Goal: Task Accomplishment & Management: Manage account settings

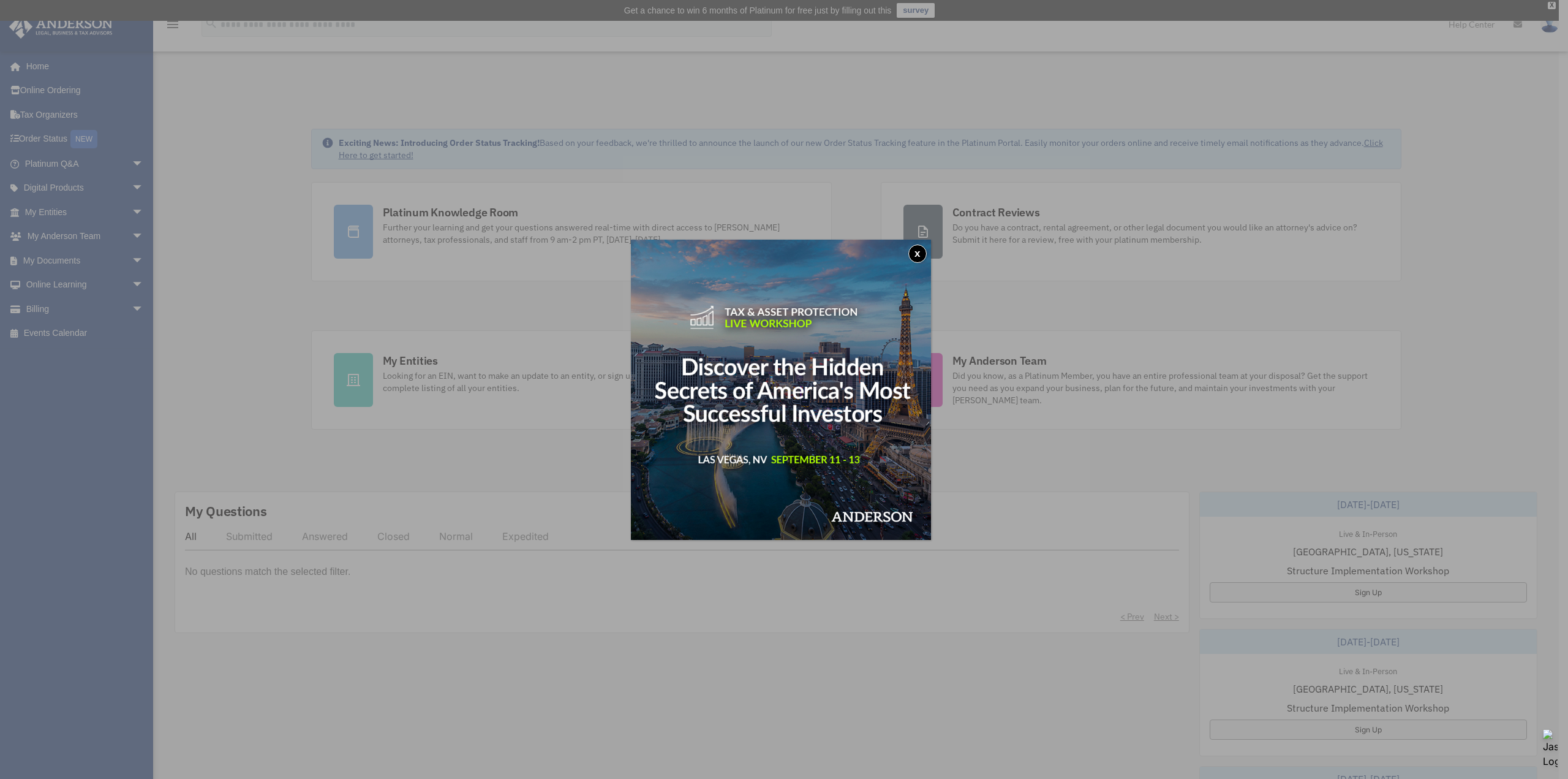
click at [923, 254] on button "x" at bounding box center [917, 253] width 19 height 19
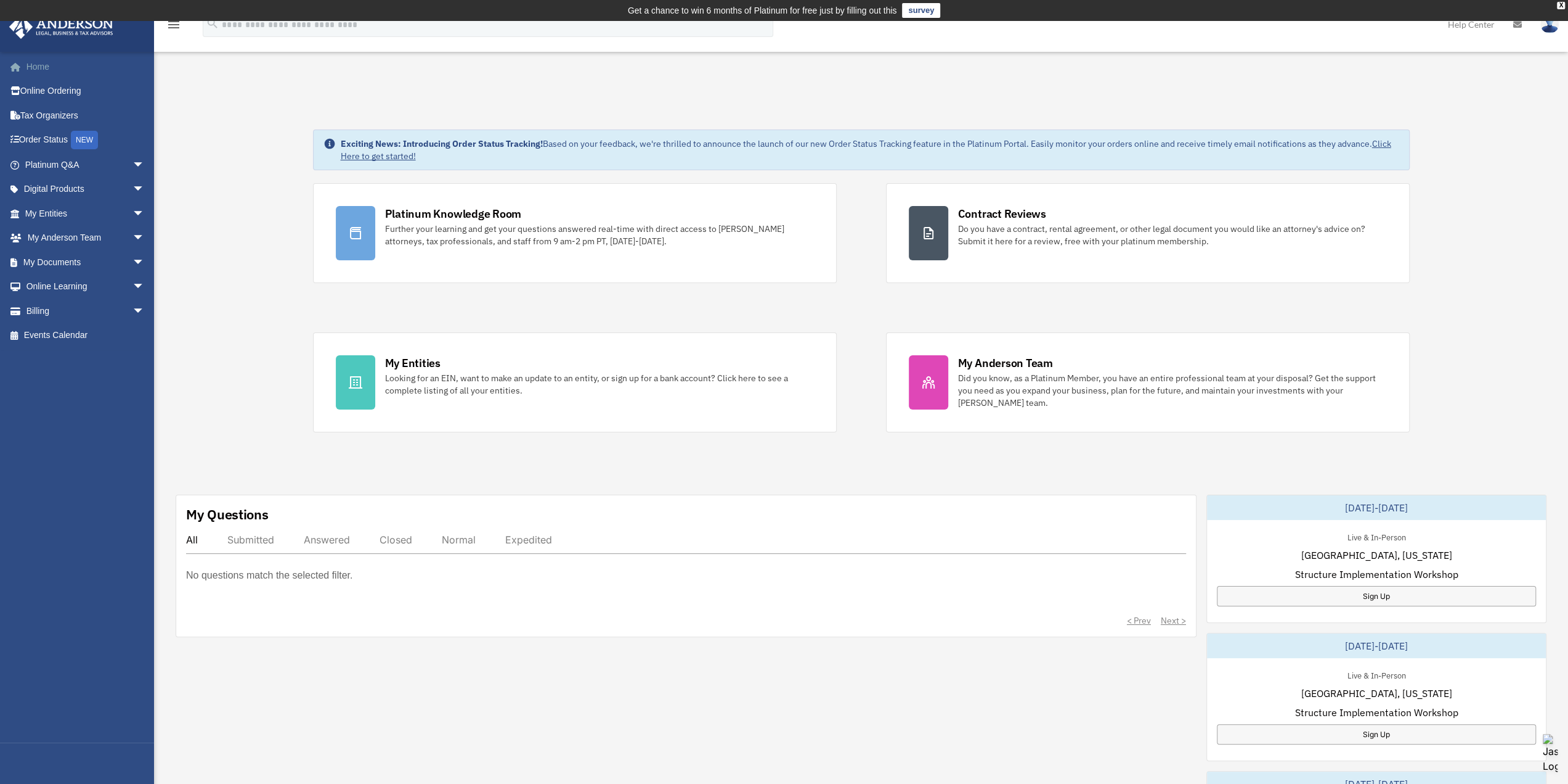
click at [42, 68] on link "Home" at bounding box center [86, 65] width 155 height 24
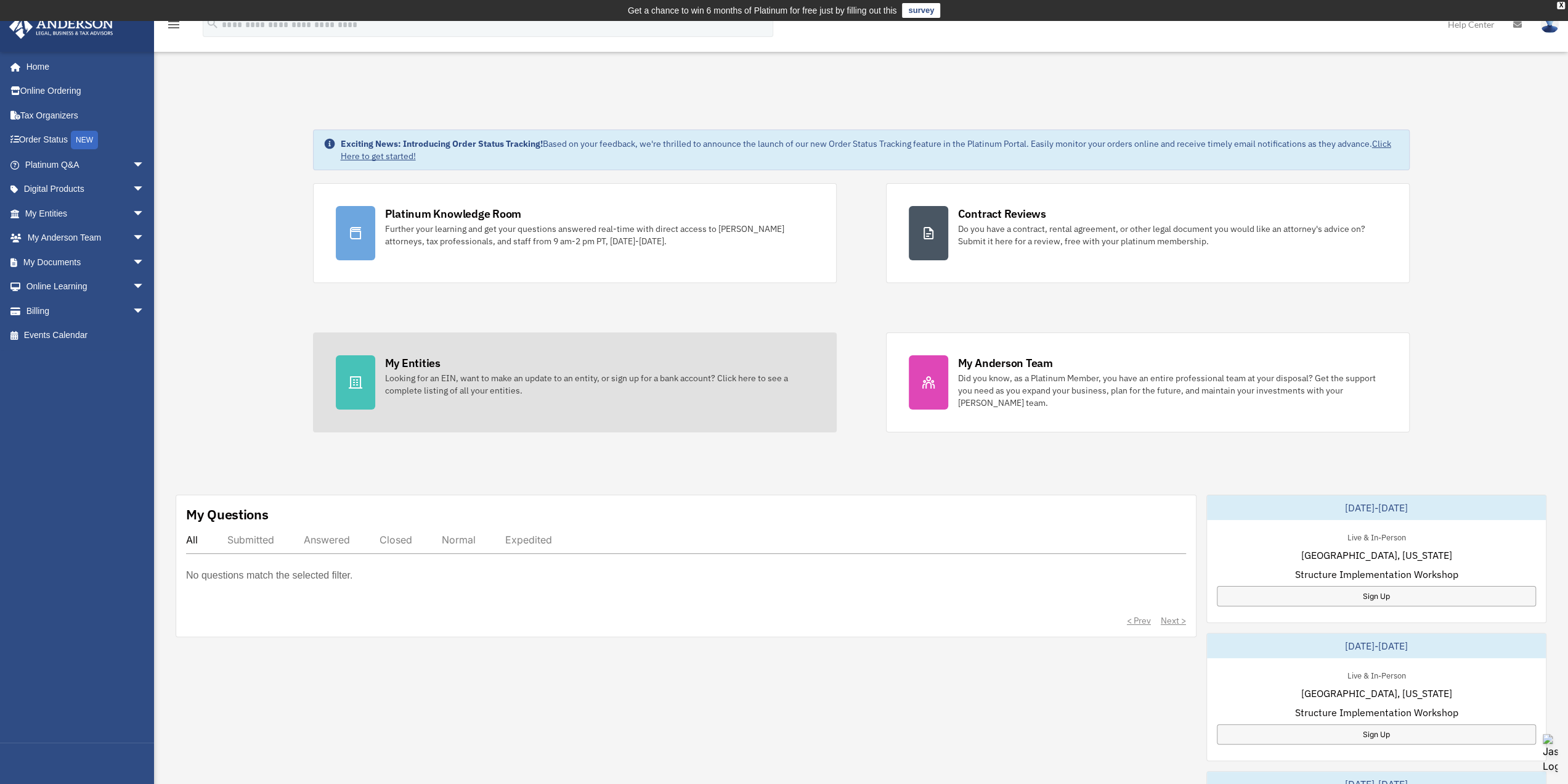
click at [391, 359] on div "My Entities" at bounding box center [413, 362] width 56 height 15
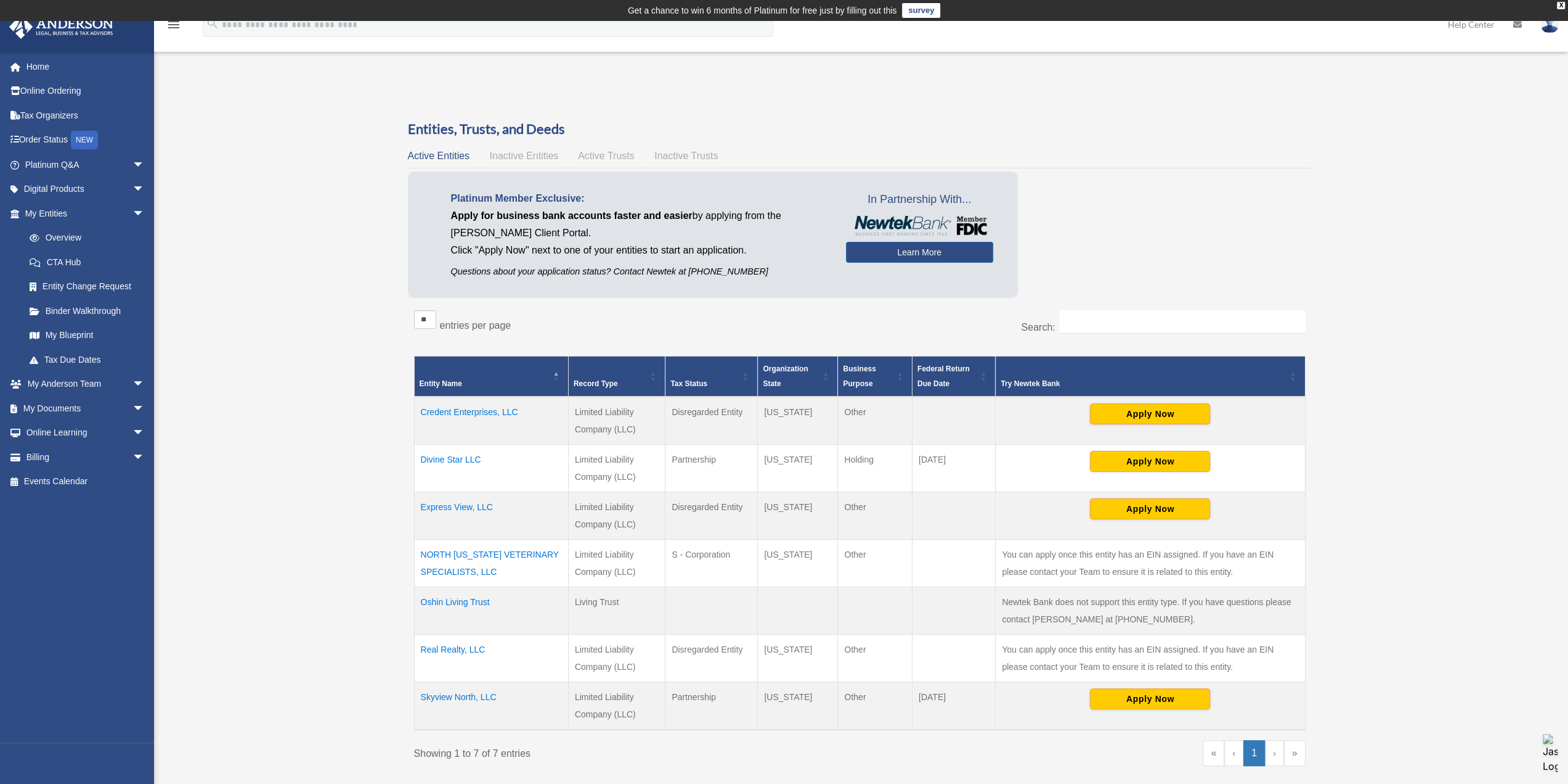
click at [443, 459] on td "Divine Star LLC" at bounding box center [491, 467] width 154 height 48
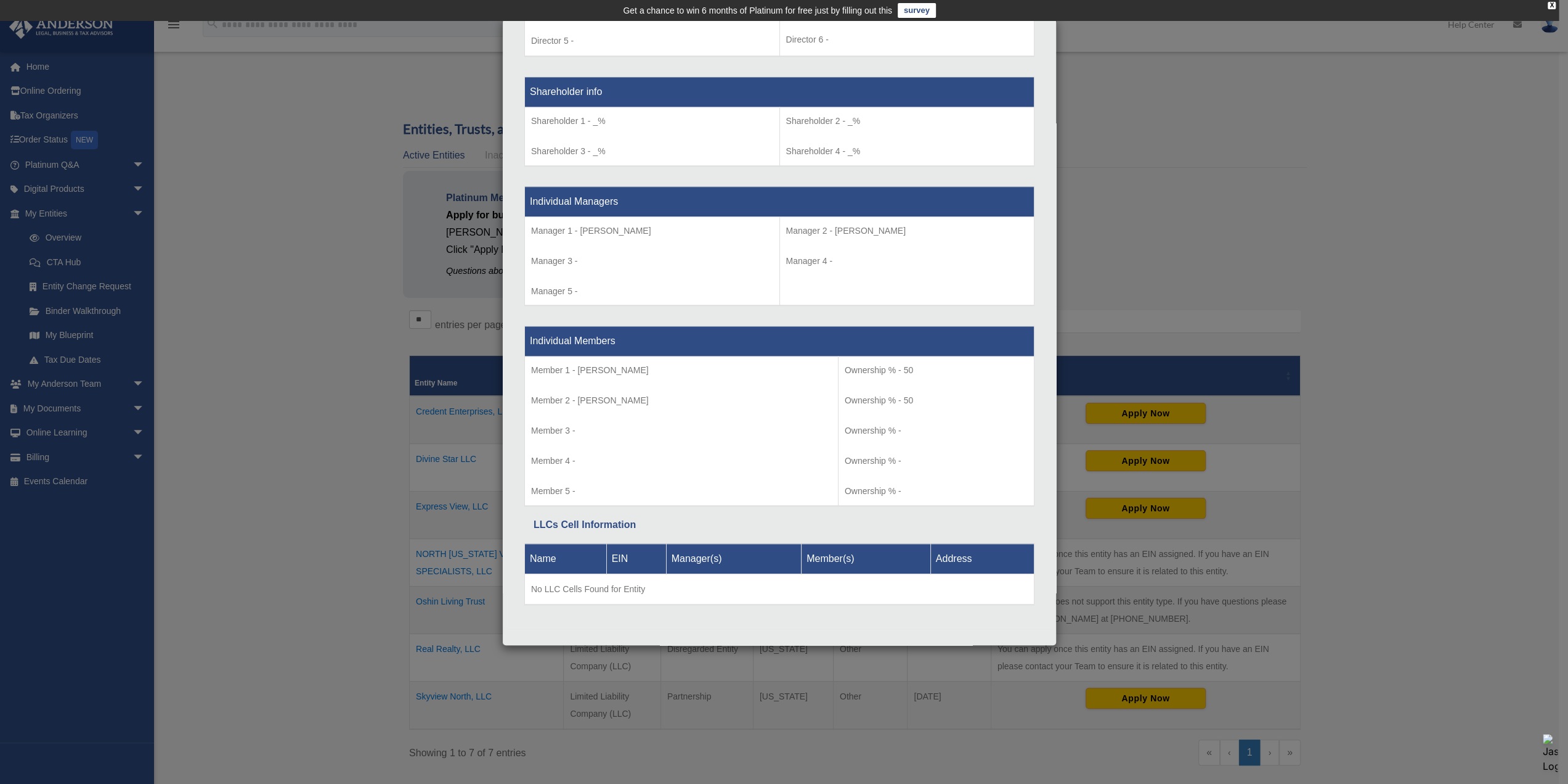
scroll to position [994, 0]
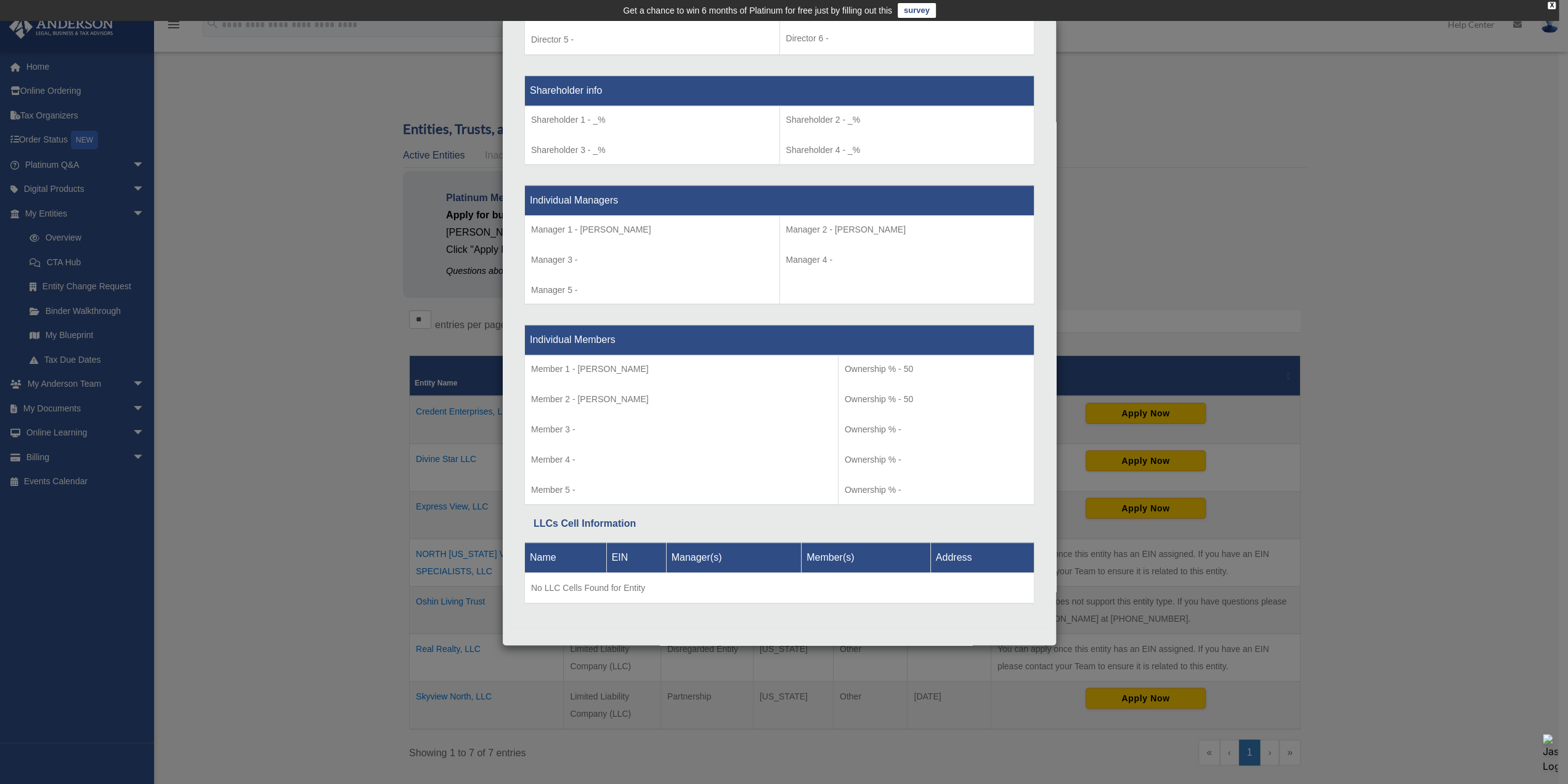
click at [1134, 241] on div "Details × Articles Sent Organizational Date" at bounding box center [784, 392] width 1568 height 784
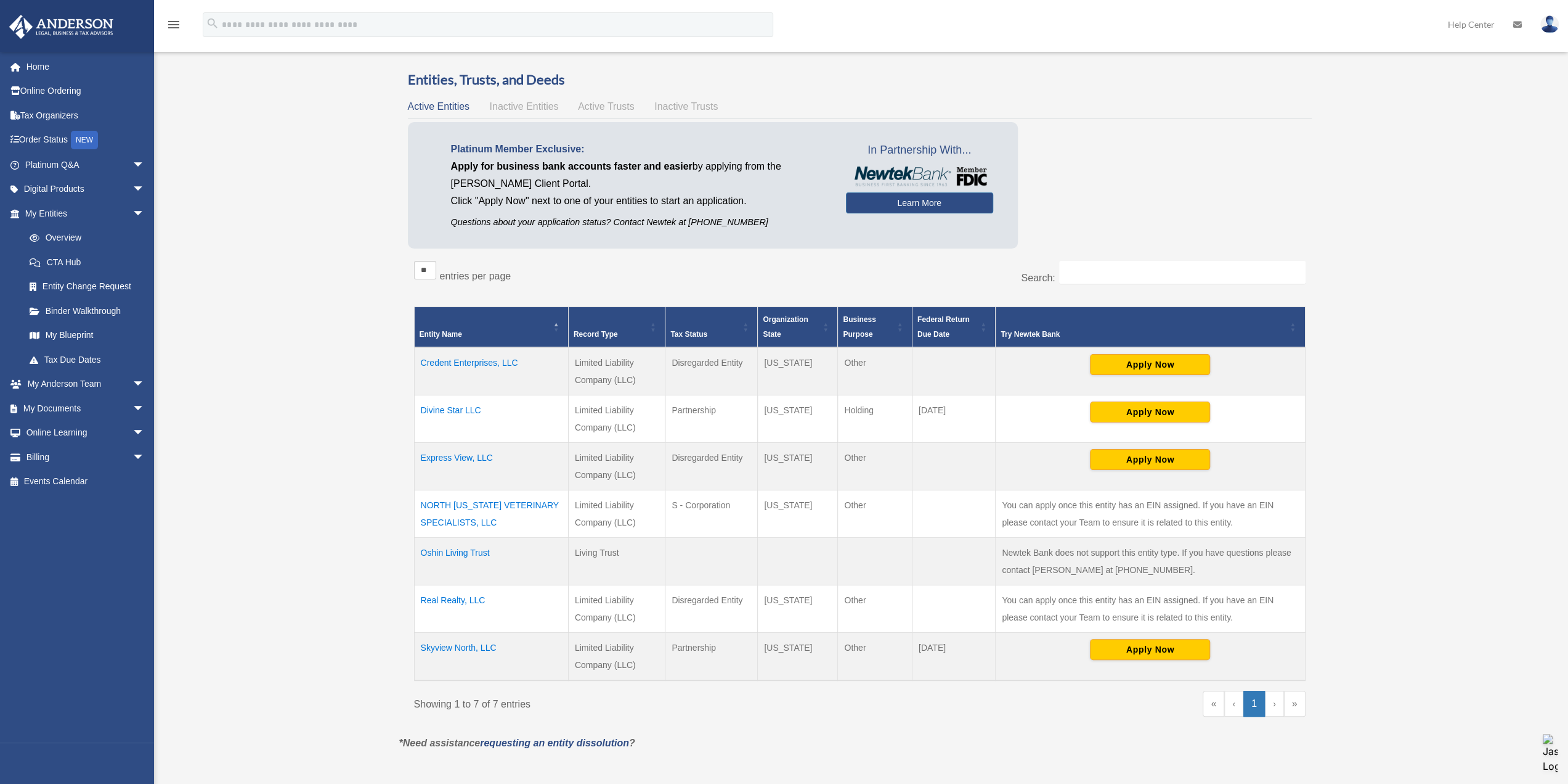
scroll to position [0, 0]
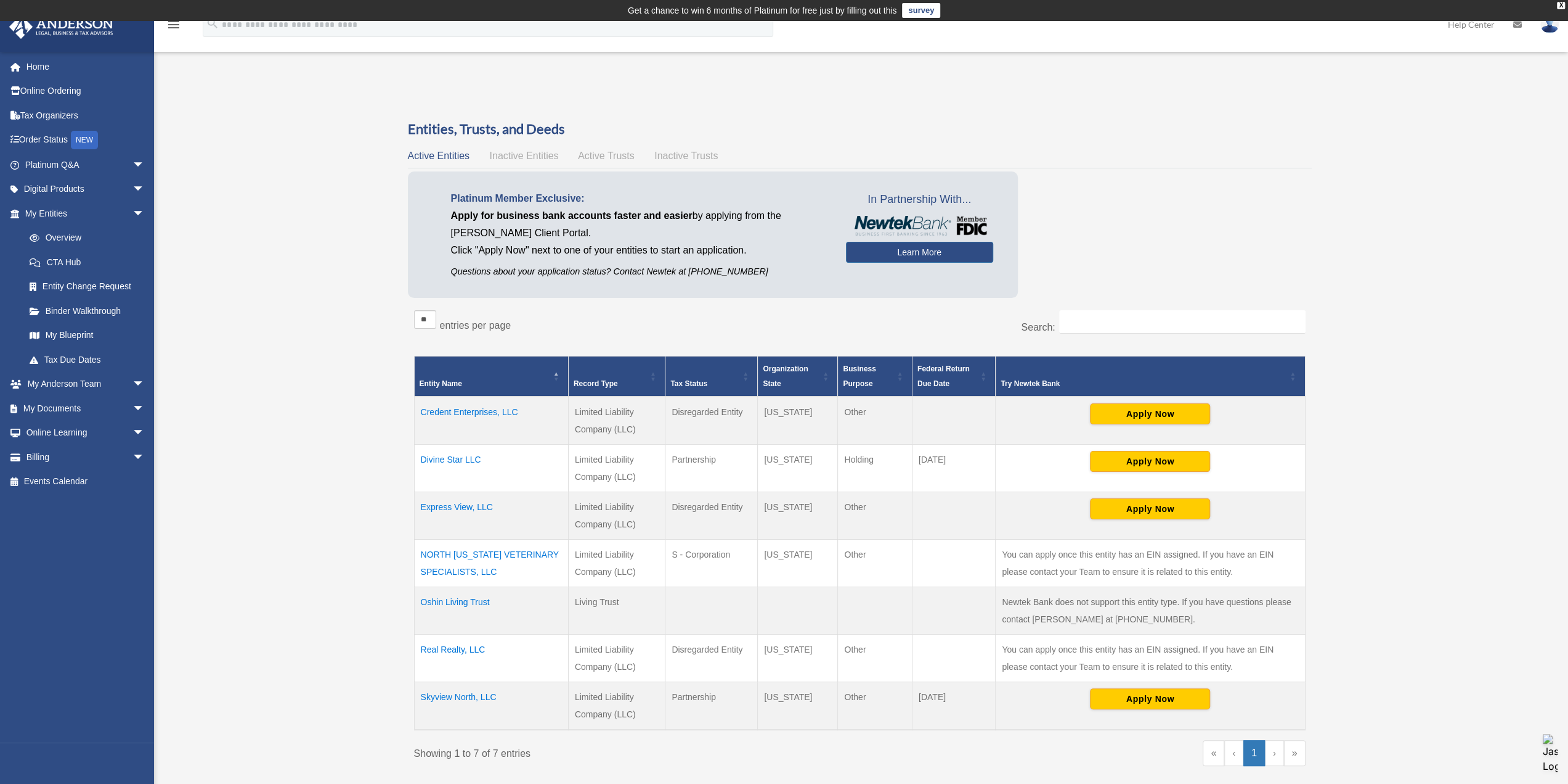
click at [523, 157] on span "Inactive Entities" at bounding box center [524, 156] width 69 height 11
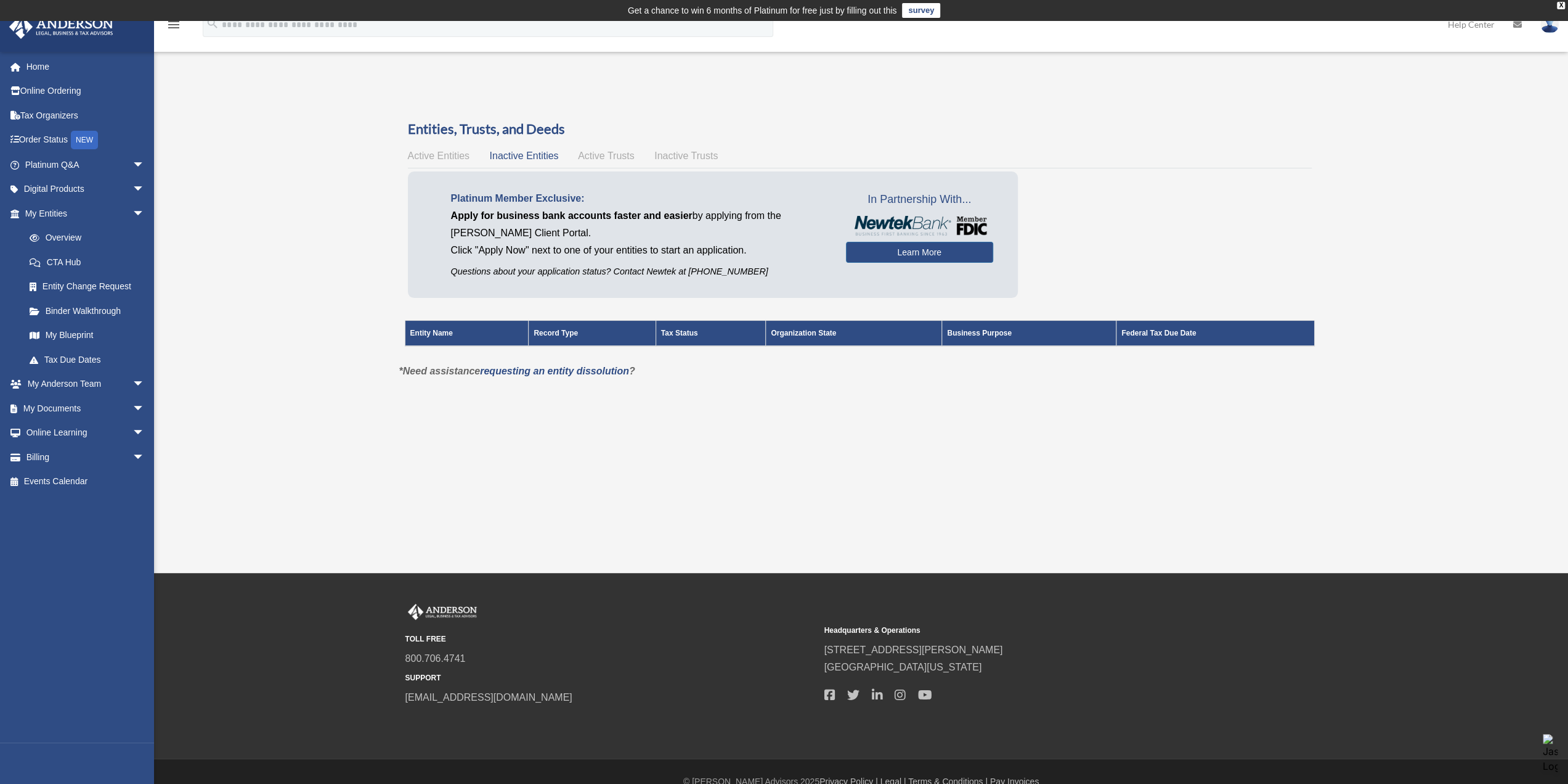
click at [599, 154] on span "Active Trusts" at bounding box center [606, 156] width 56 height 11
click at [667, 155] on span "Inactive Trusts" at bounding box center [686, 156] width 64 height 11
click at [671, 153] on span "Inactive Trusts" at bounding box center [686, 156] width 64 height 11
click at [607, 157] on span "Active Trusts" at bounding box center [606, 156] width 56 height 11
click at [420, 153] on span "Active Entities" at bounding box center [438, 156] width 62 height 11
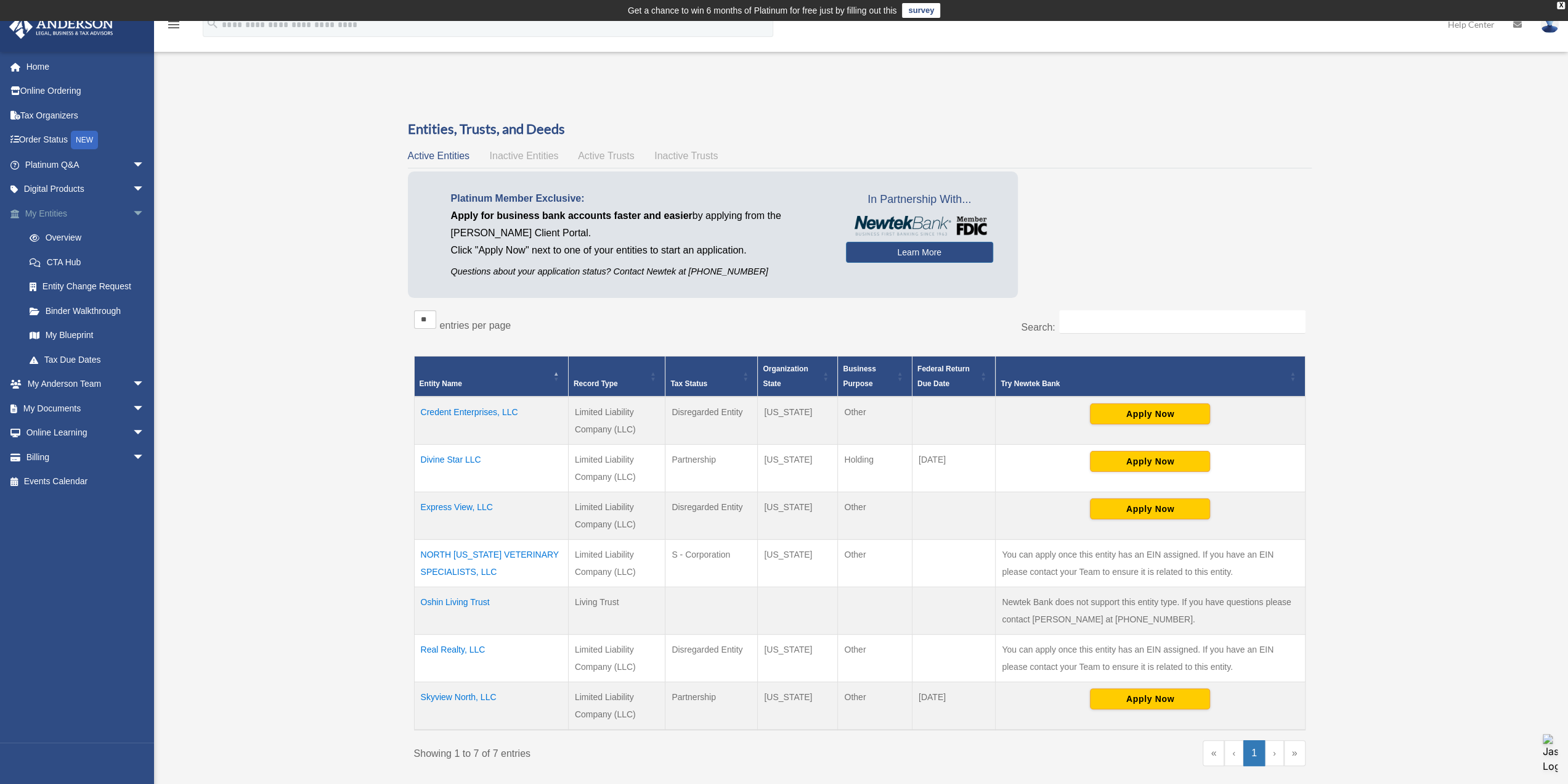
click at [68, 205] on link "My Entities arrow_drop_down" at bounding box center [86, 213] width 155 height 24
click at [68, 240] on link "Overview" at bounding box center [90, 238] width 146 height 24
click at [65, 258] on link "CTA Hub" at bounding box center [90, 261] width 146 height 24
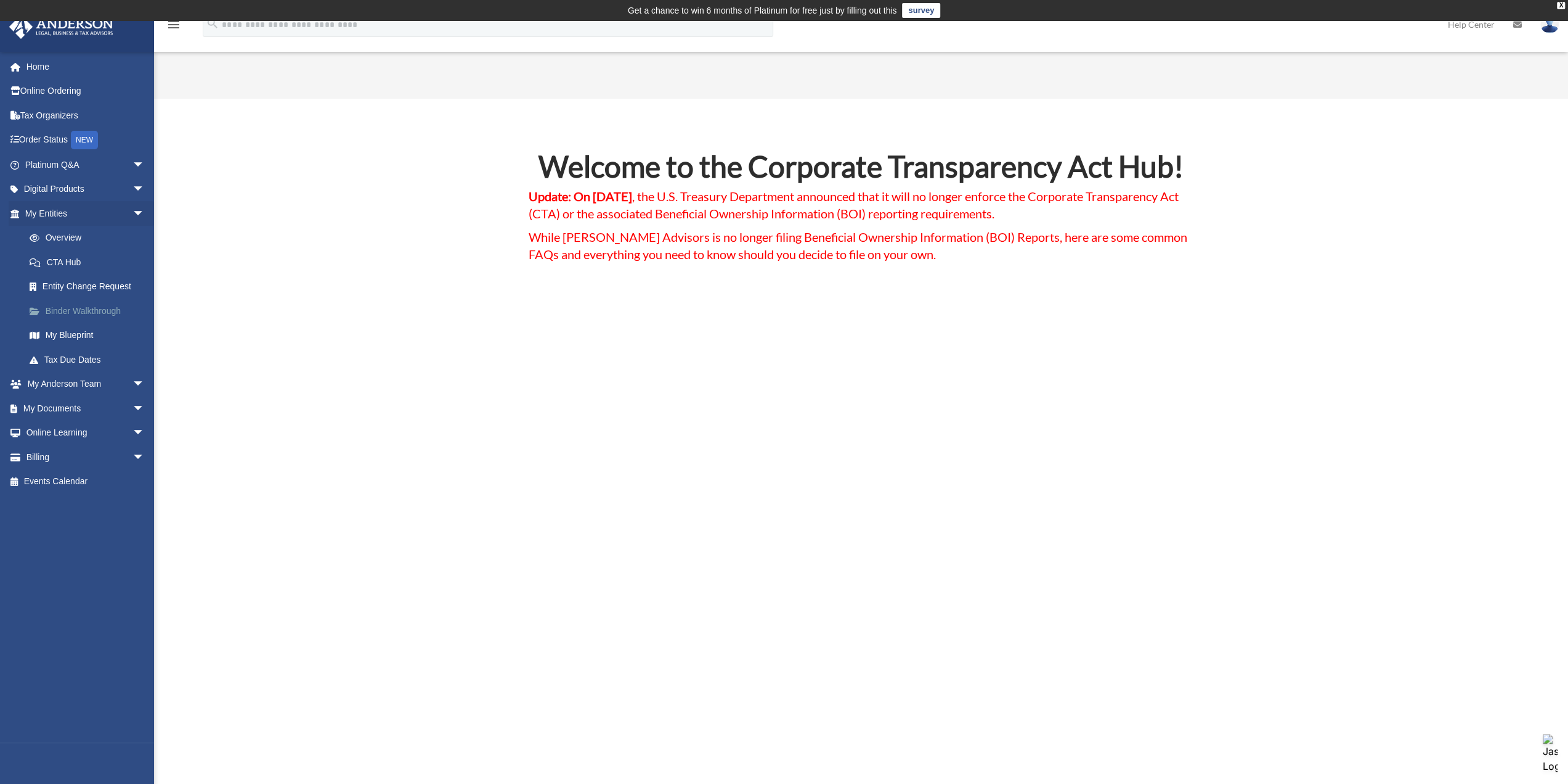
click at [75, 314] on link "Binder Walkthrough" at bounding box center [90, 310] width 146 height 24
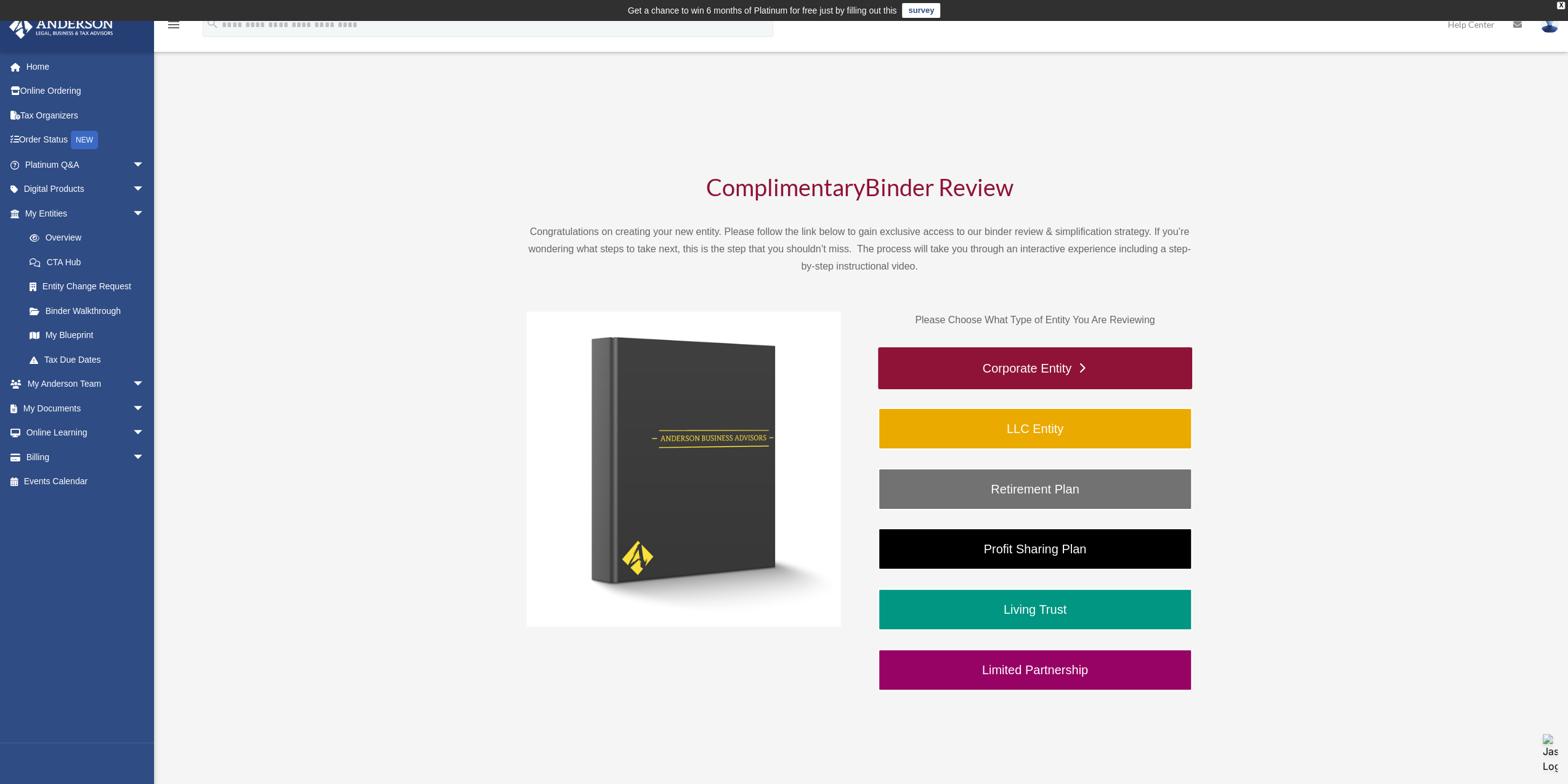
click at [973, 374] on link "Corporate Entity" at bounding box center [1035, 368] width 315 height 42
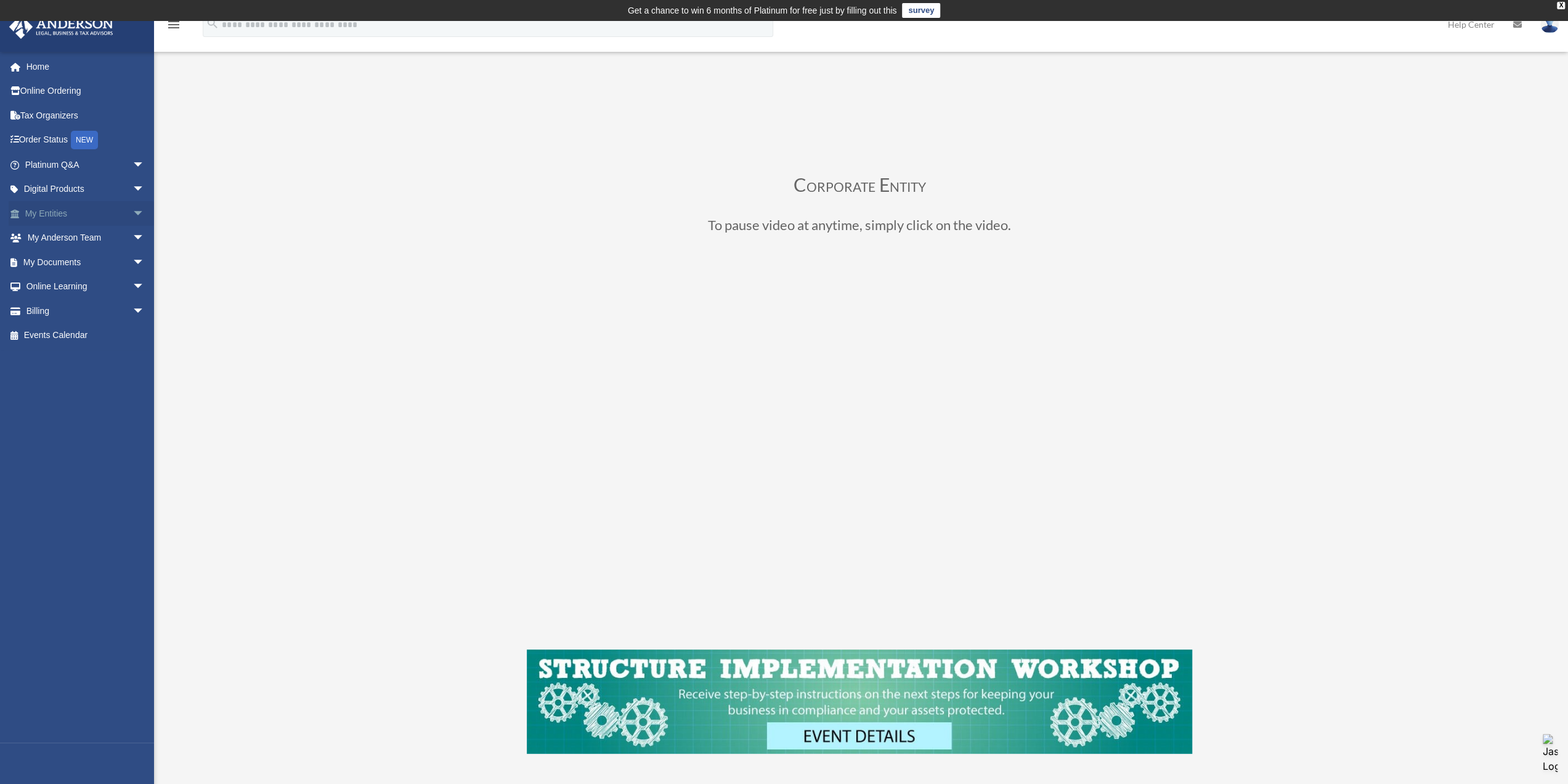
click at [133, 213] on span "arrow_drop_down" at bounding box center [144, 213] width 24 height 25
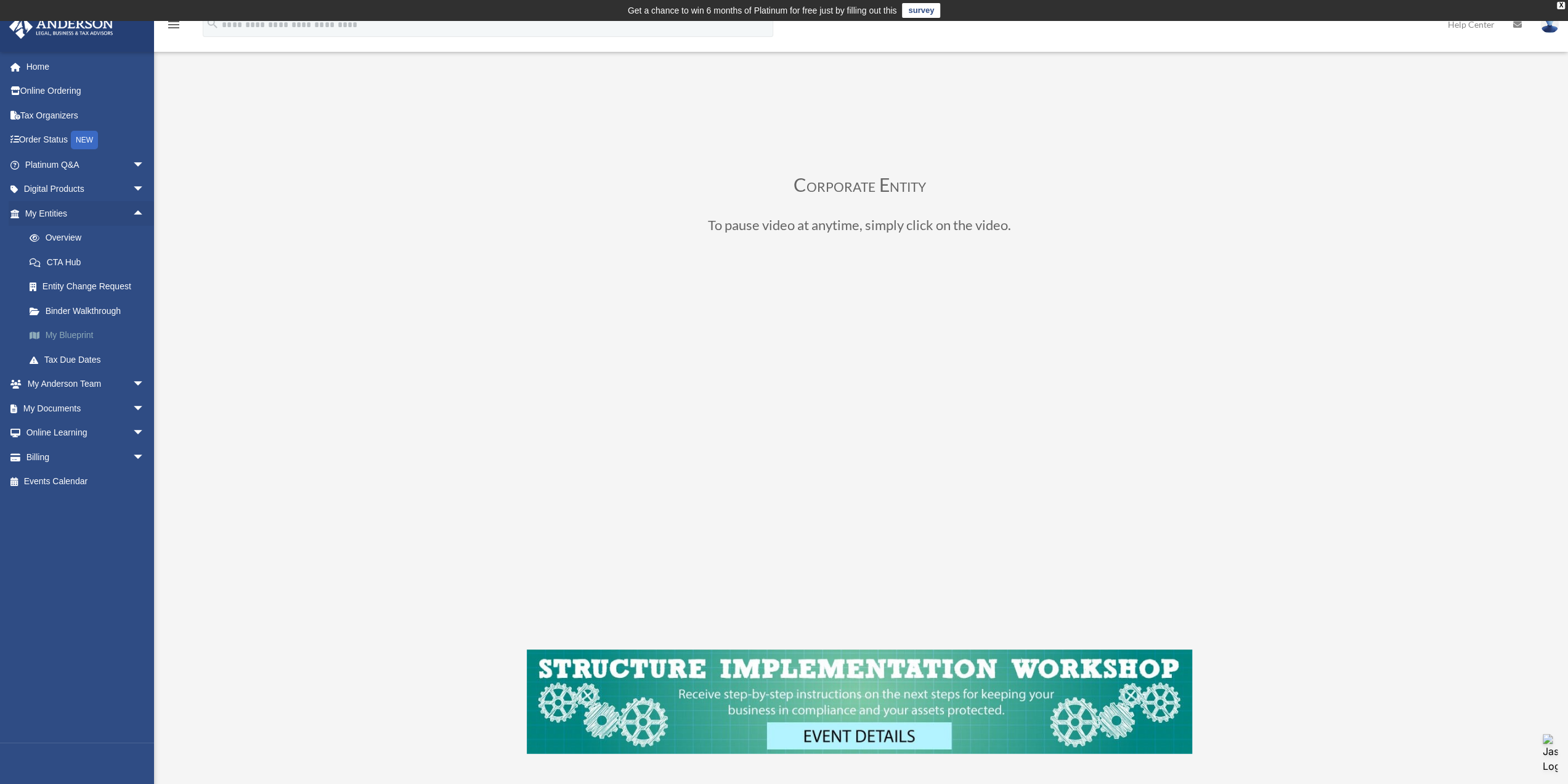
click at [62, 340] on link "My Blueprint" at bounding box center [90, 335] width 146 height 24
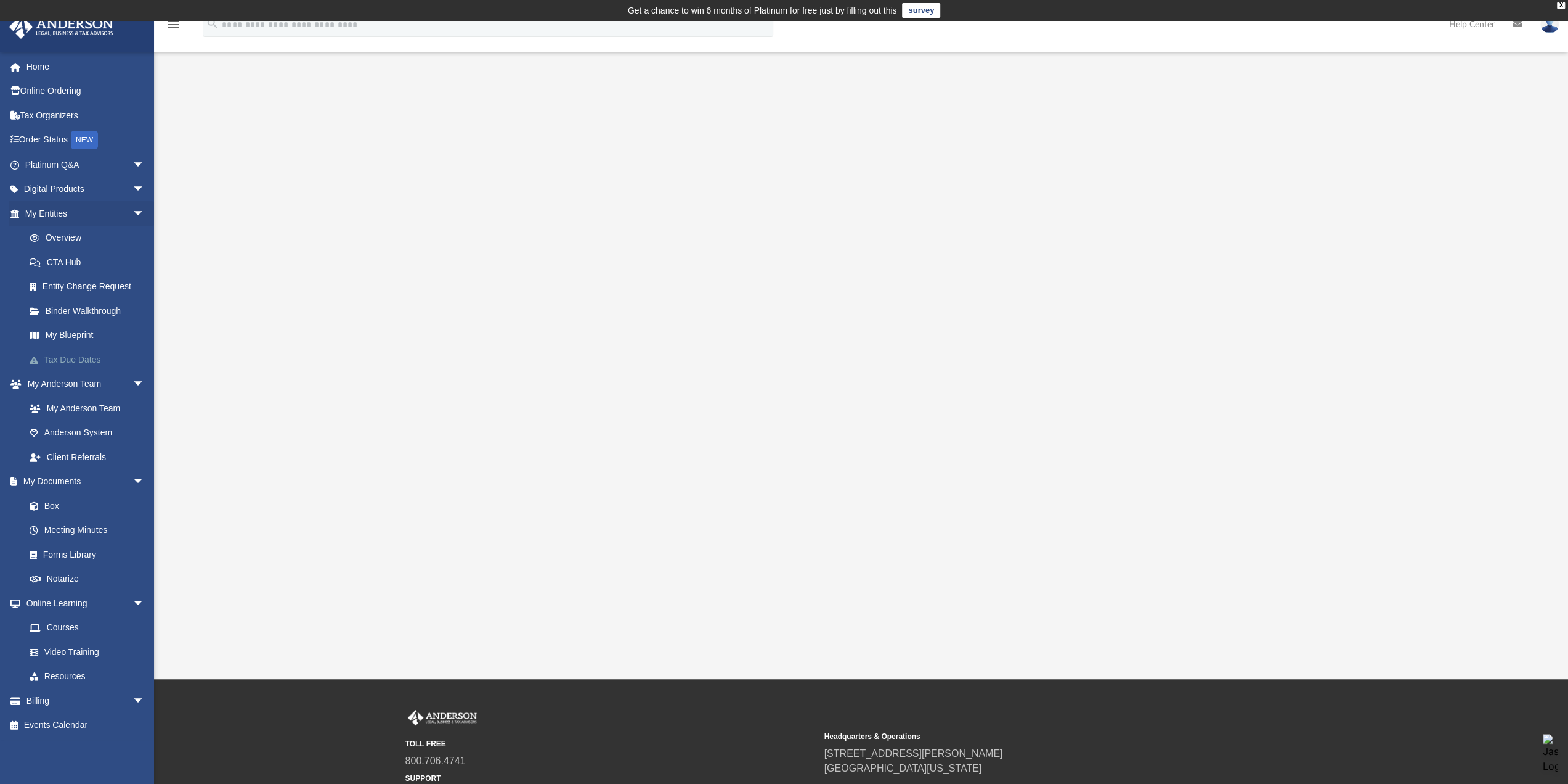
click at [69, 353] on link "Tax Due Dates" at bounding box center [90, 359] width 146 height 24
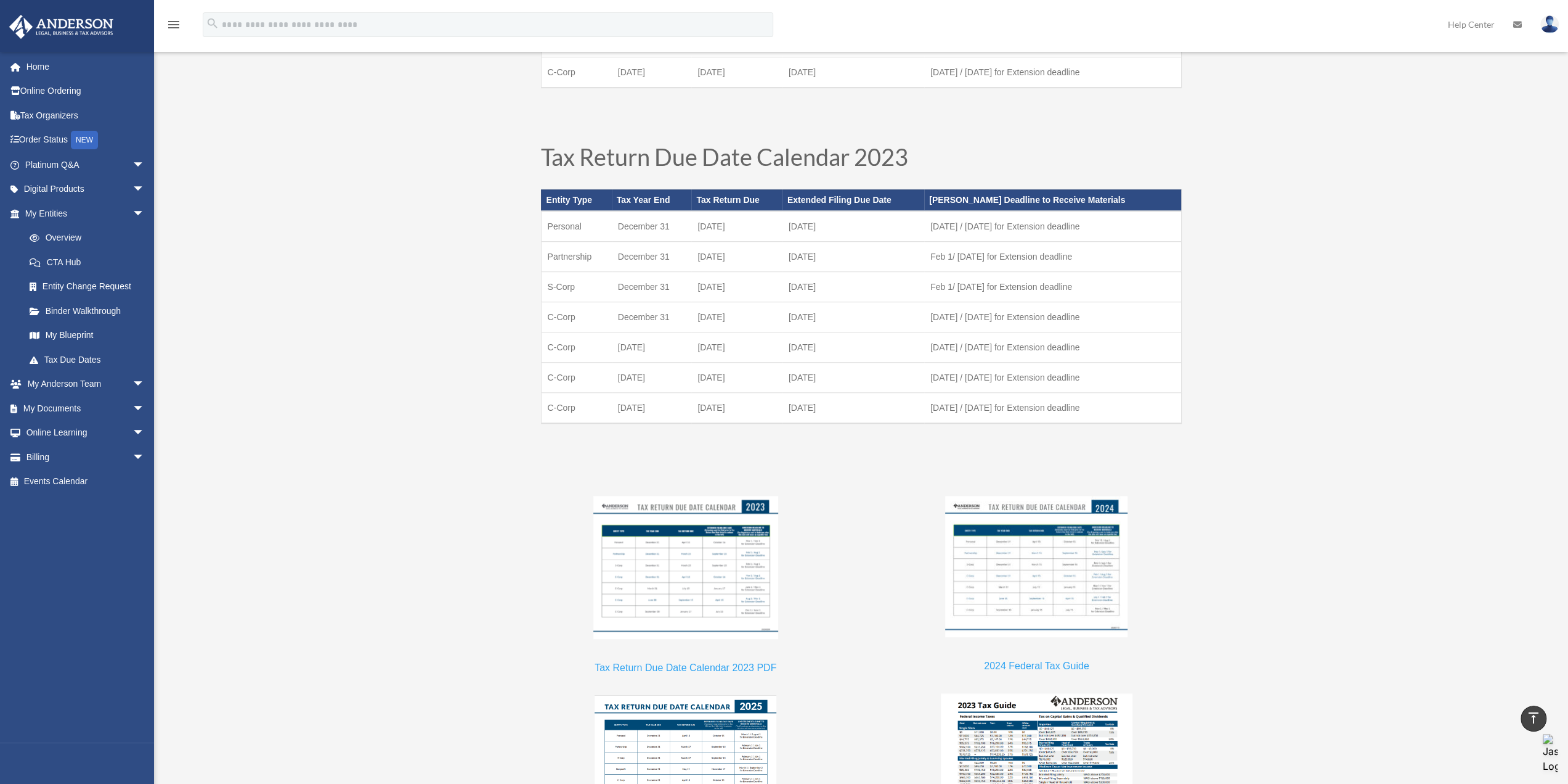
scroll to position [1102, 0]
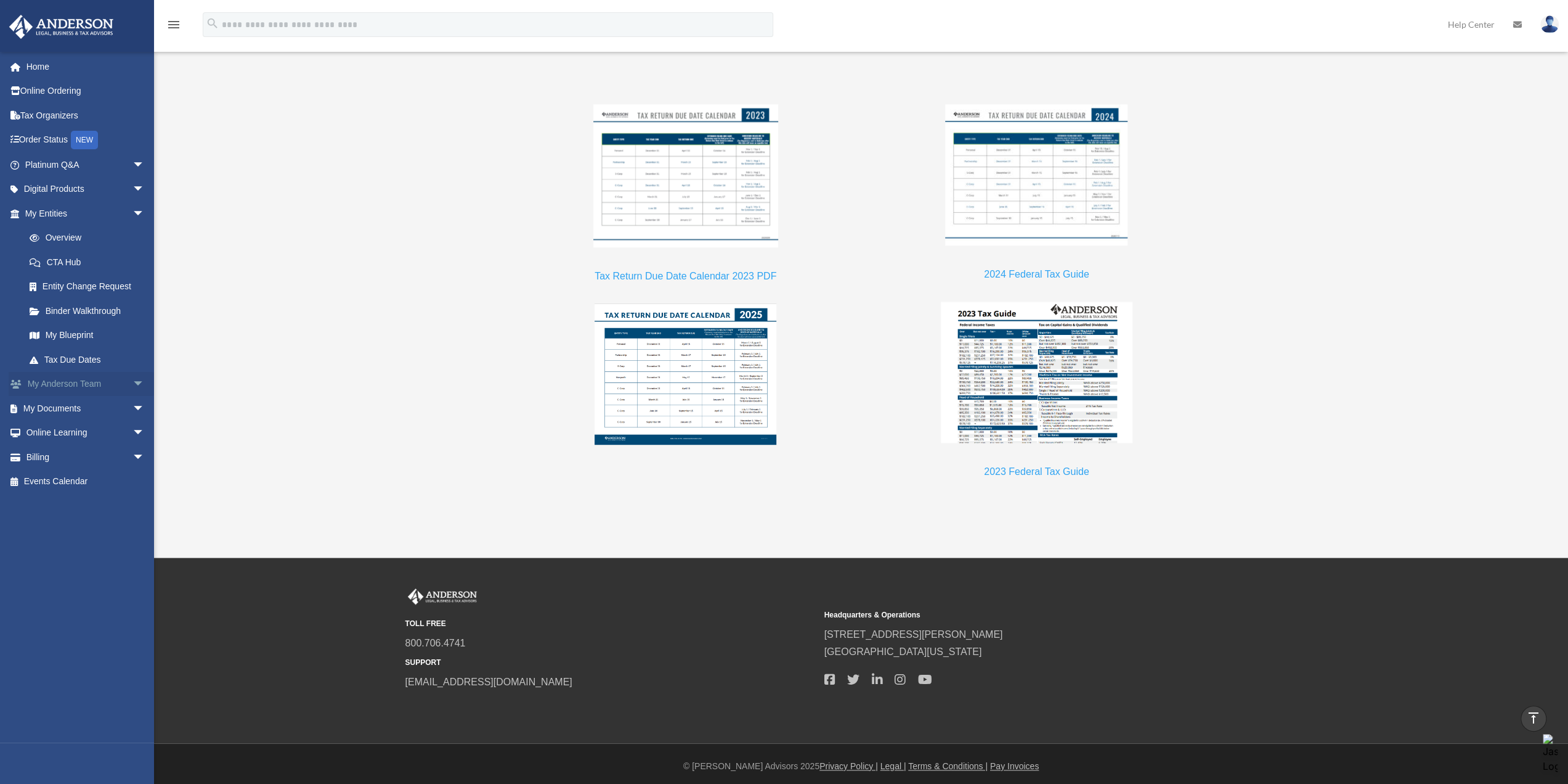
click at [85, 384] on link "My Anderson Team arrow_drop_down" at bounding box center [86, 383] width 155 height 24
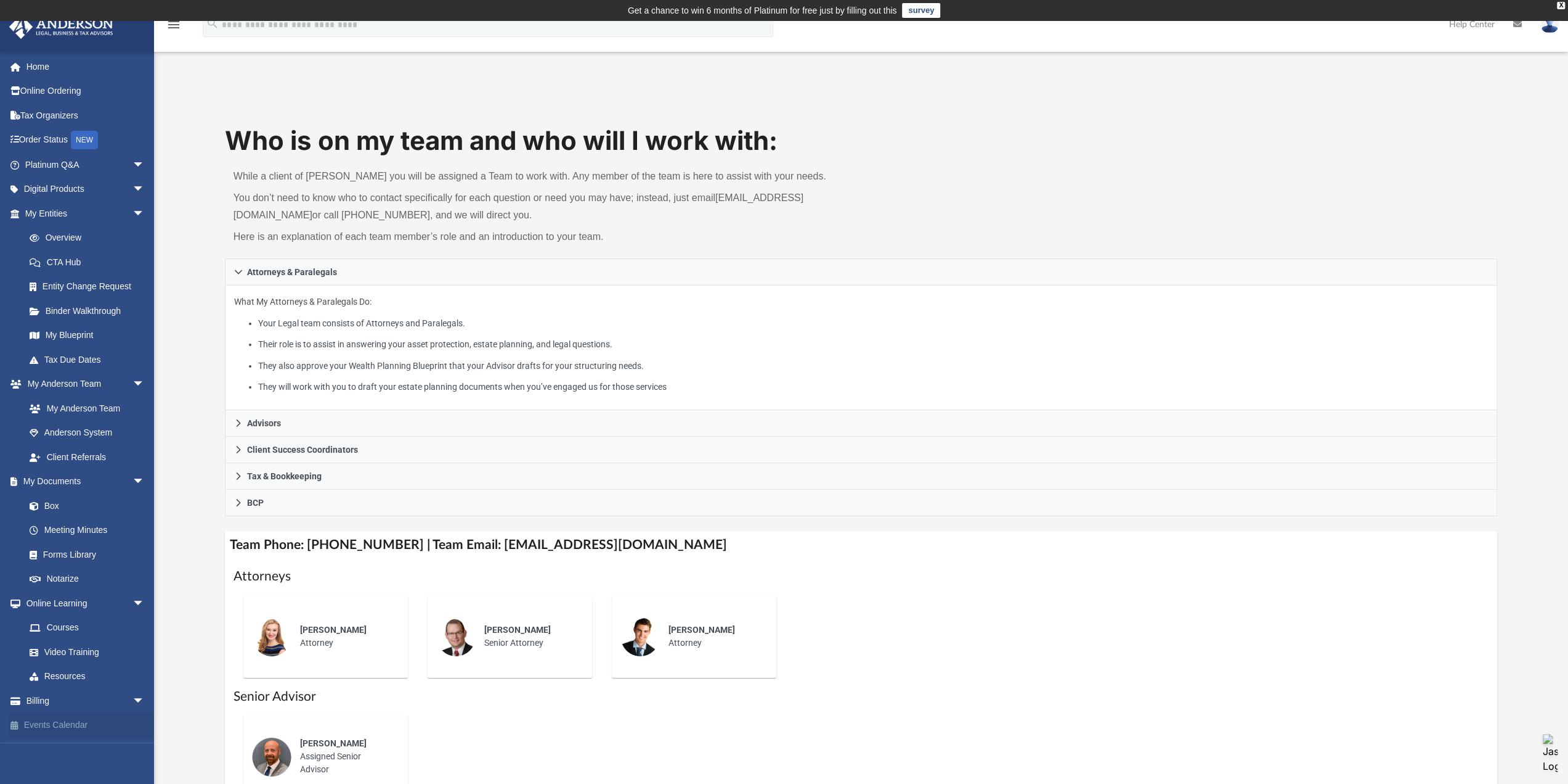
click at [42, 727] on link "Events Calendar" at bounding box center [86, 725] width 155 height 24
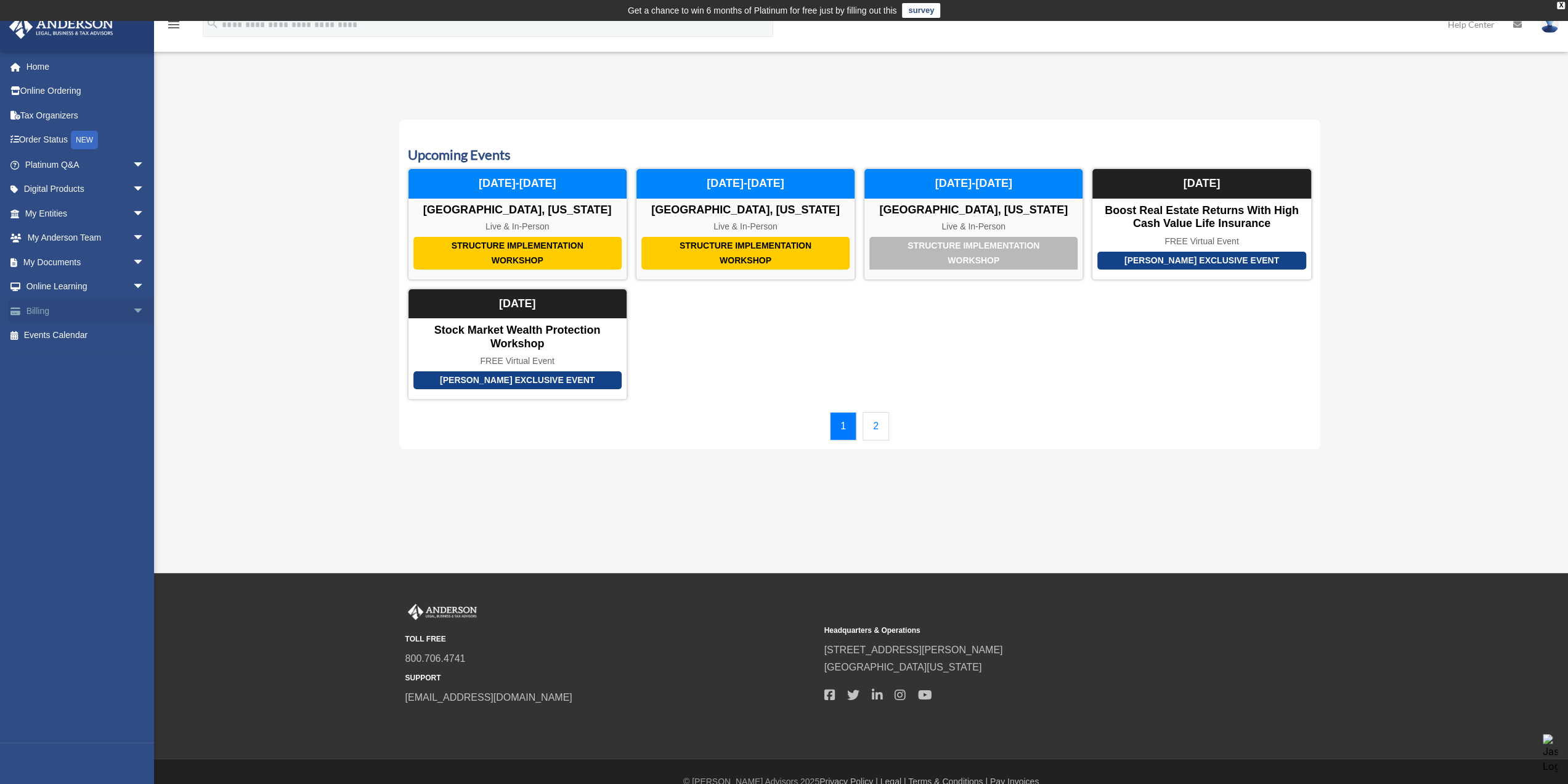
click at [70, 312] on link "Billing arrow_drop_down" at bounding box center [86, 310] width 155 height 24
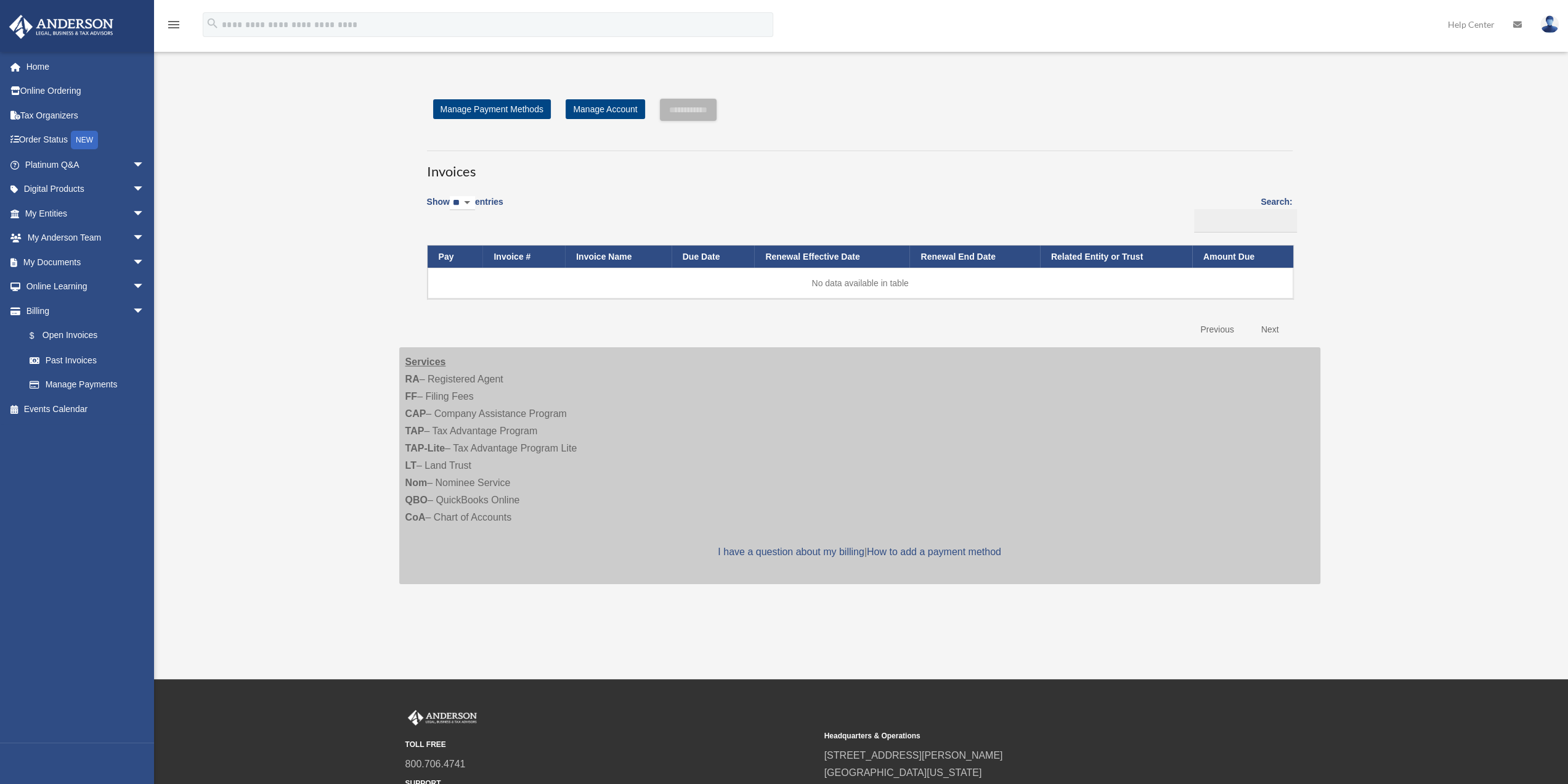
click at [39, 312] on link "Billing arrow_drop_down" at bounding box center [83, 310] width 149 height 24
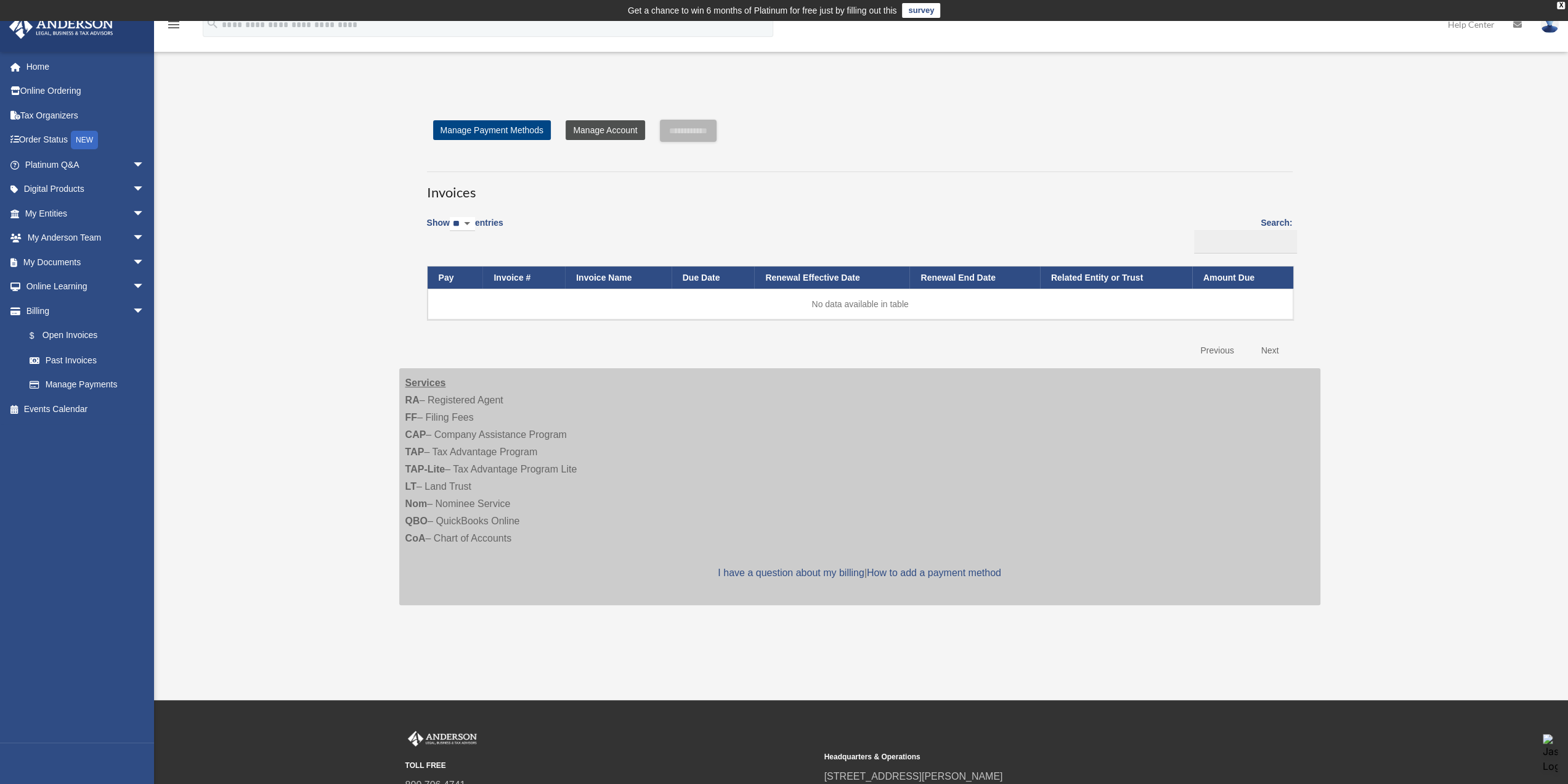
click at [595, 126] on link "Manage Account" at bounding box center [605, 130] width 79 height 20
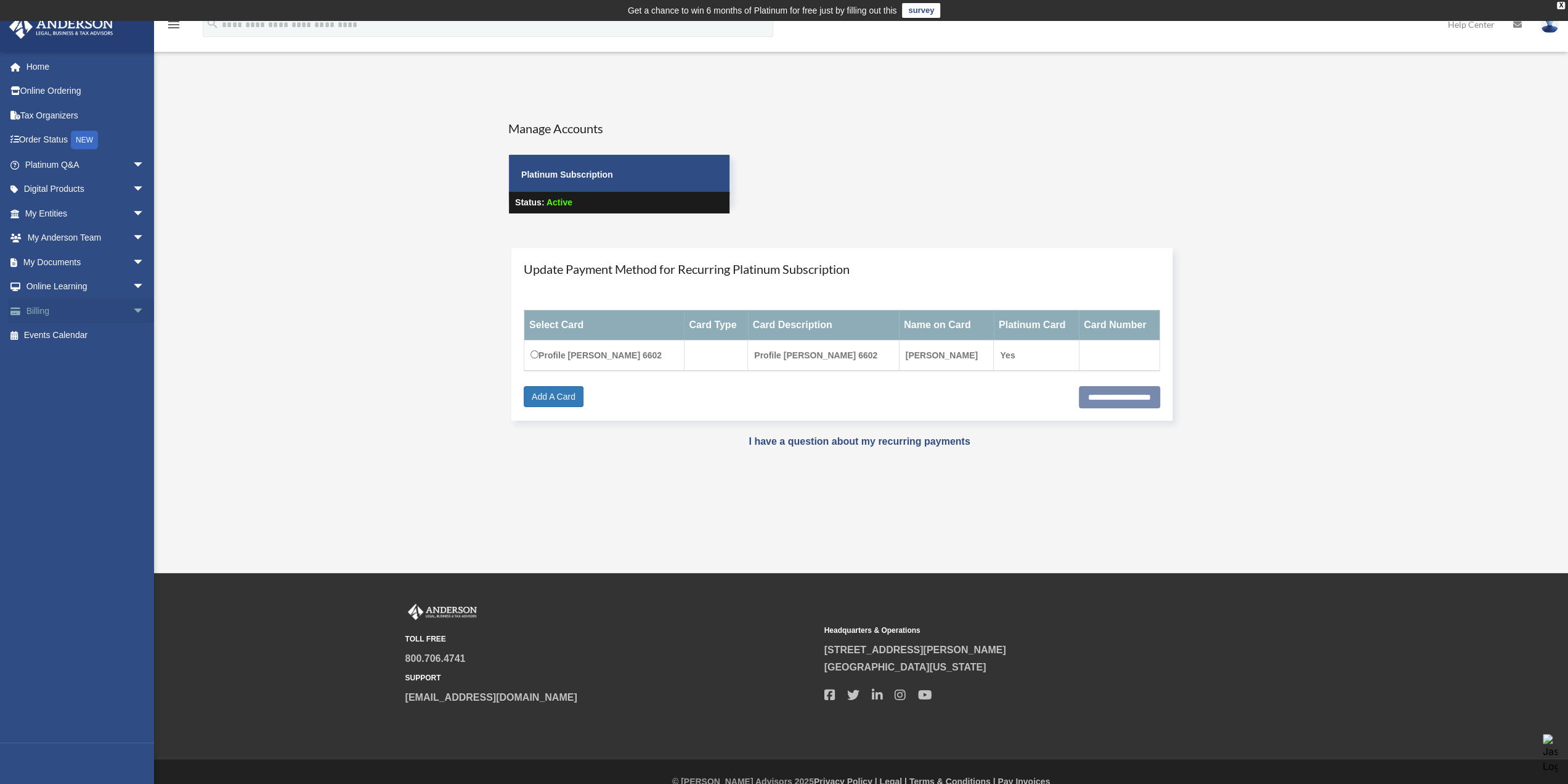
click at [52, 308] on link "Billing arrow_drop_down" at bounding box center [86, 310] width 155 height 24
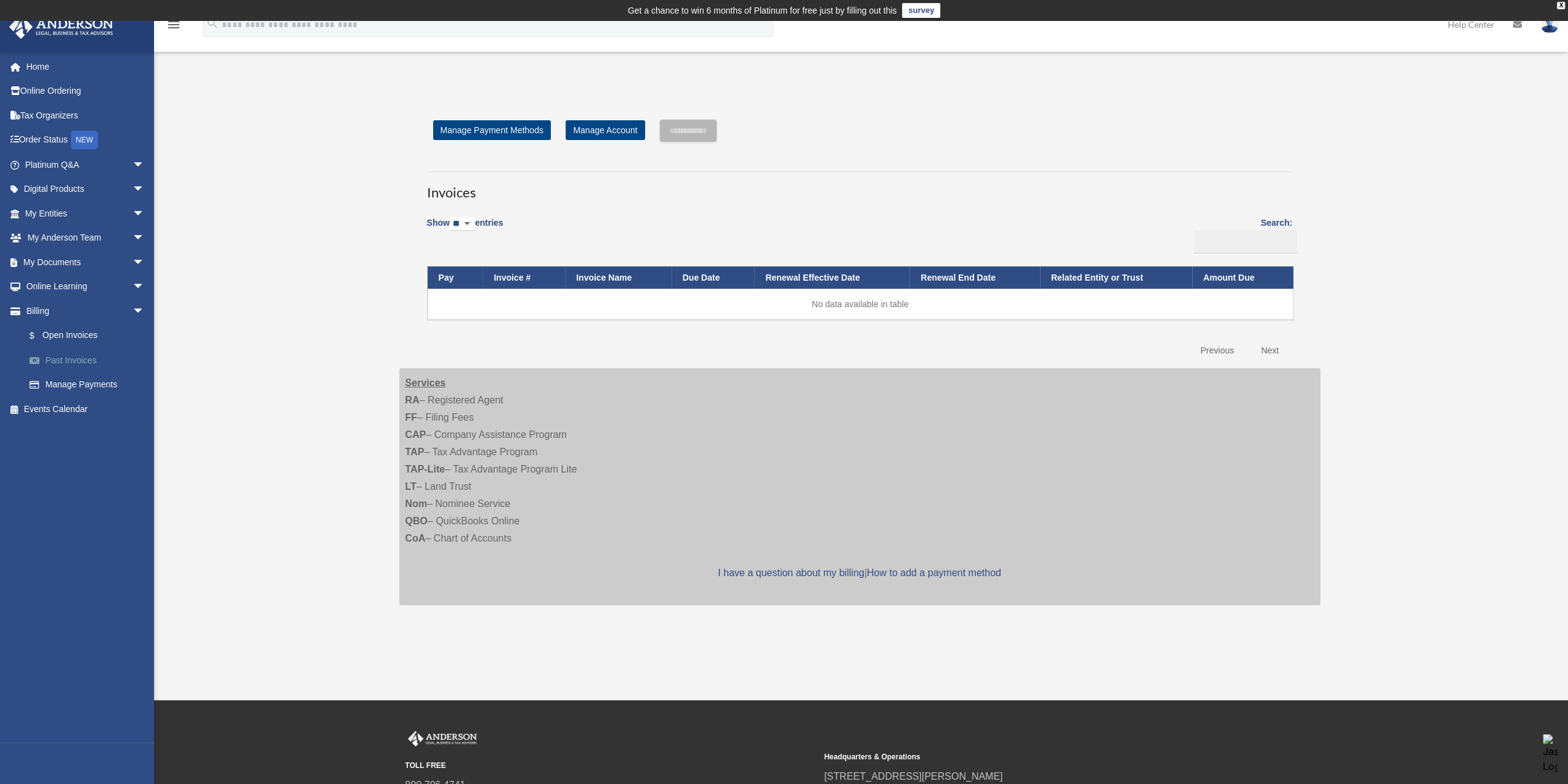
click at [64, 361] on link "Past Invoices" at bounding box center [90, 360] width 146 height 24
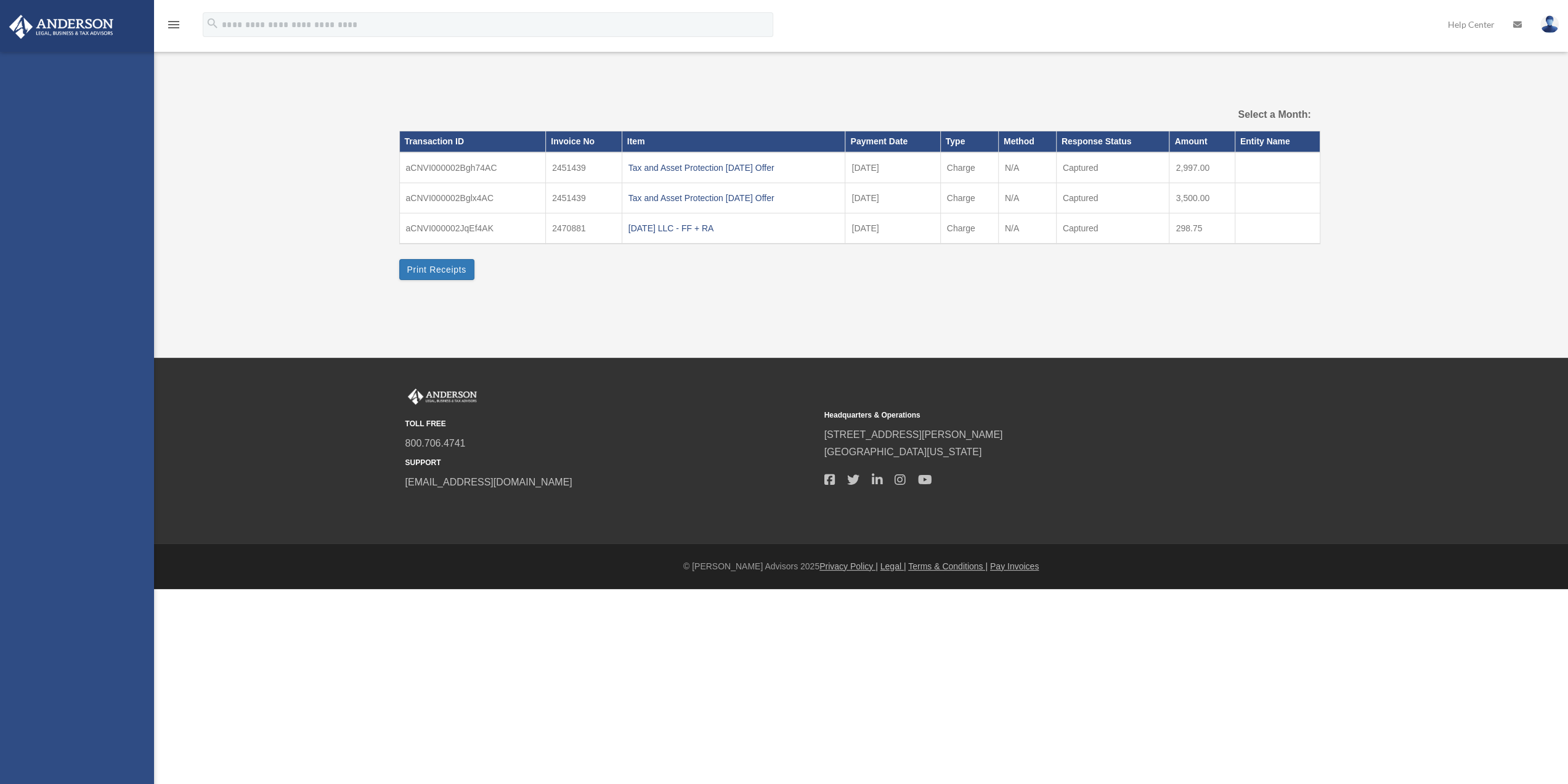
select select
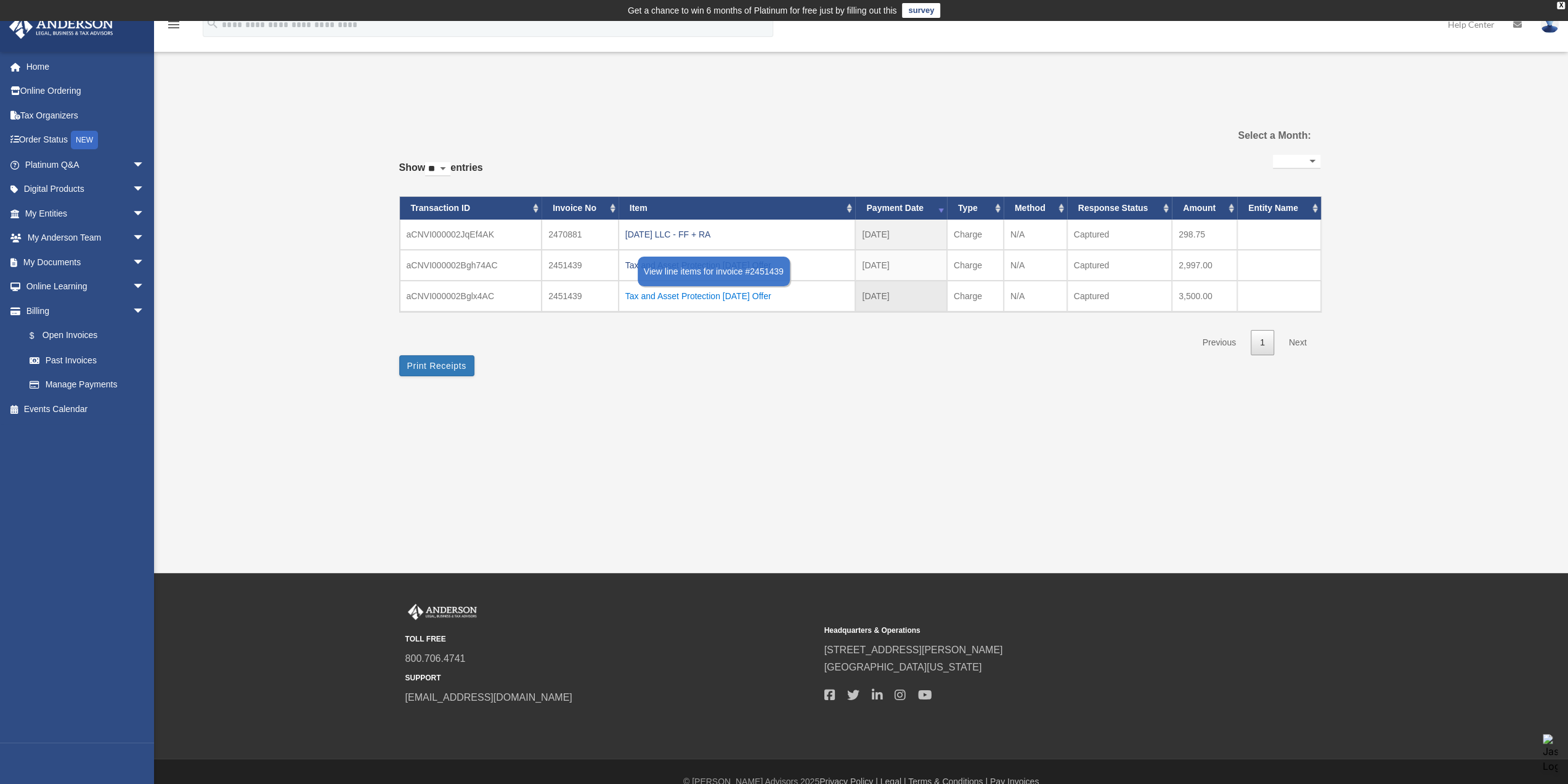
click at [683, 292] on div "Tax and Asset Protection [DATE] Offer" at bounding box center [737, 295] width 223 height 17
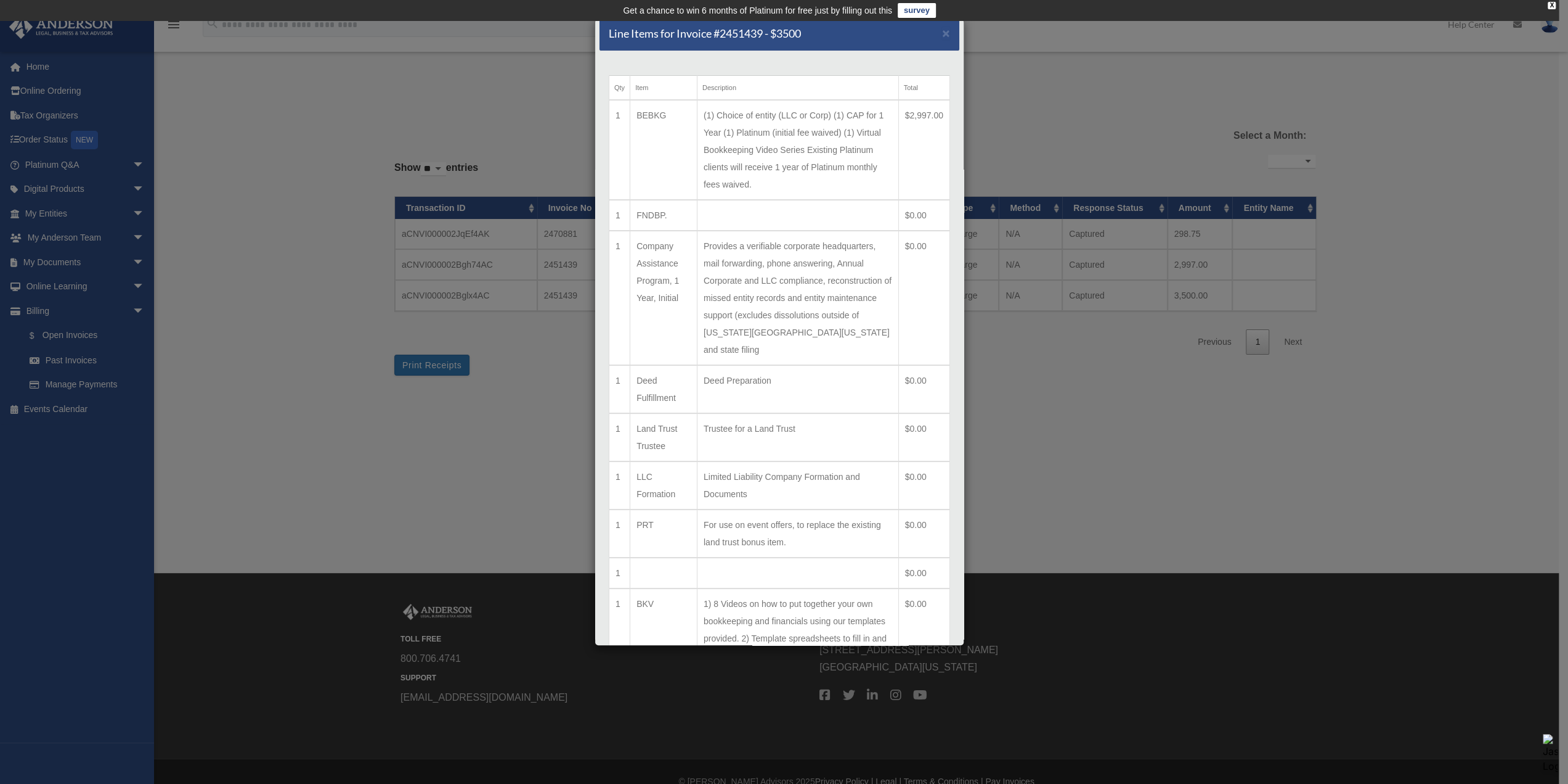
scroll to position [8, 0]
drag, startPoint x: 967, startPoint y: 491, endPoint x: 1045, endPoint y: 475, distance: 79.6
click at [1044, 492] on div "Line Items for Invoice #2451439 - $3500 × Qty Item Description Total 1 BEBKG (1…" at bounding box center [784, 392] width 1568 height 784
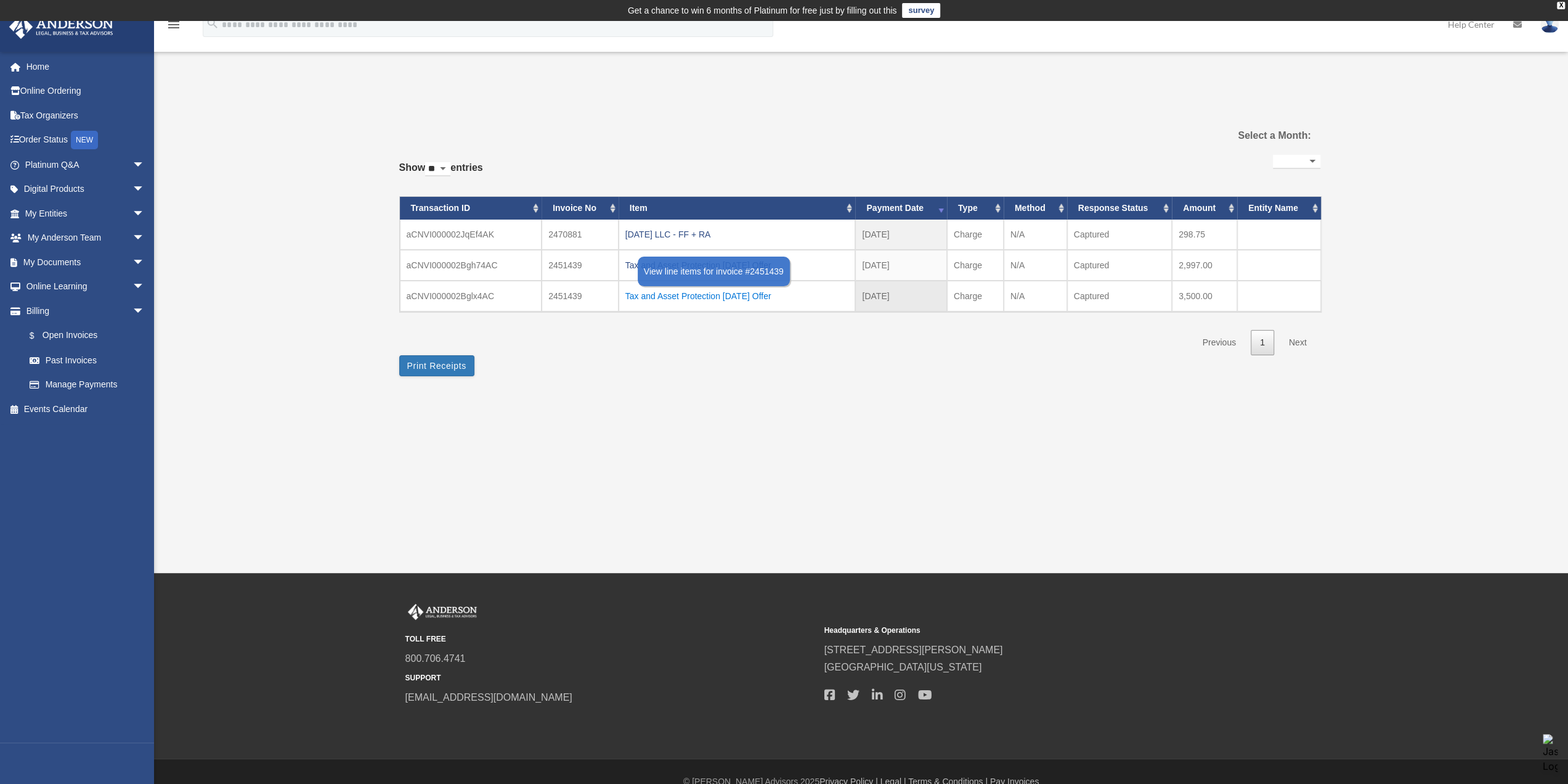
click at [714, 294] on div "Tax and Asset Protection 03.22.2025 Offer" at bounding box center [737, 295] width 223 height 17
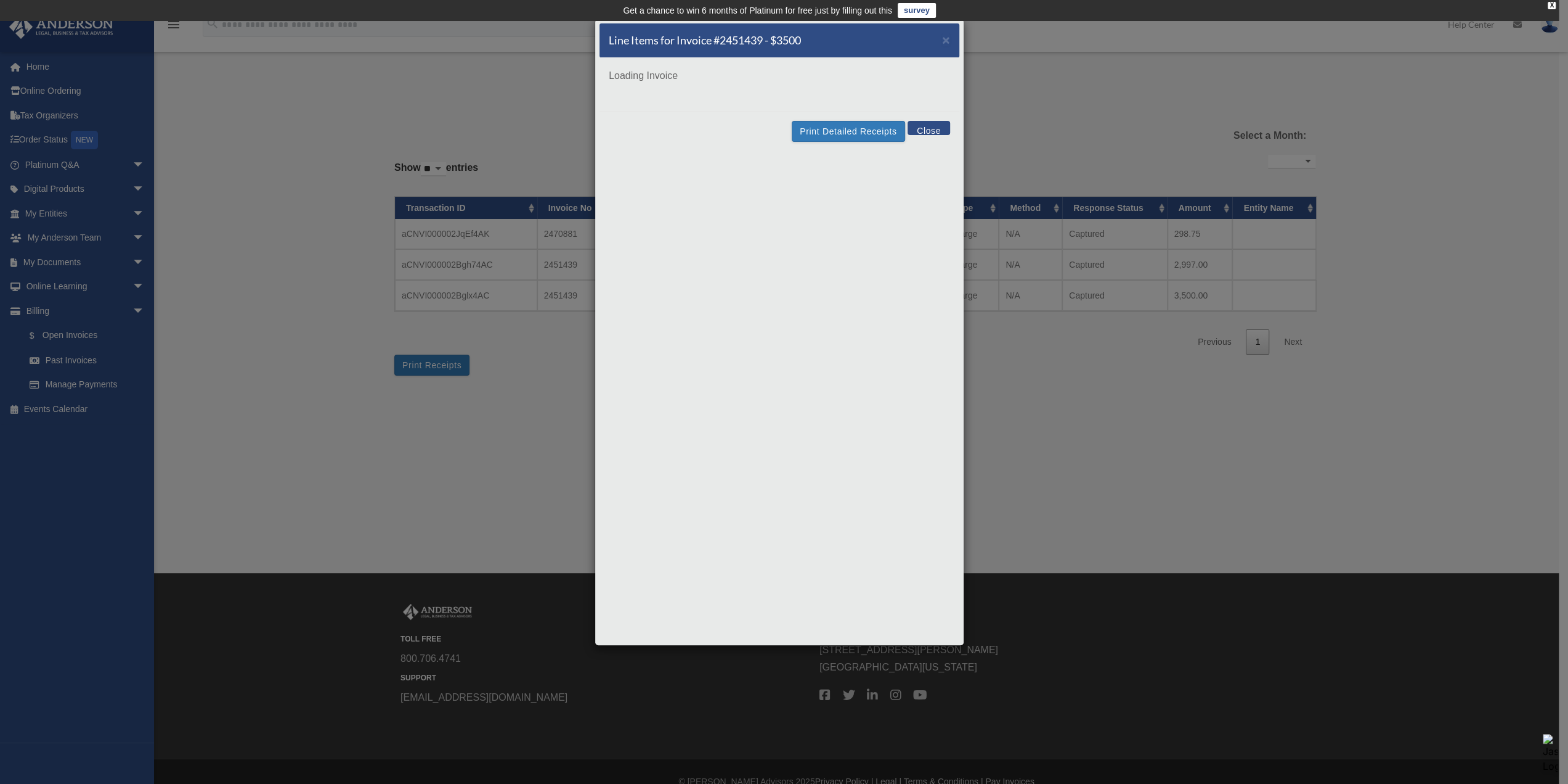
scroll to position [0, 0]
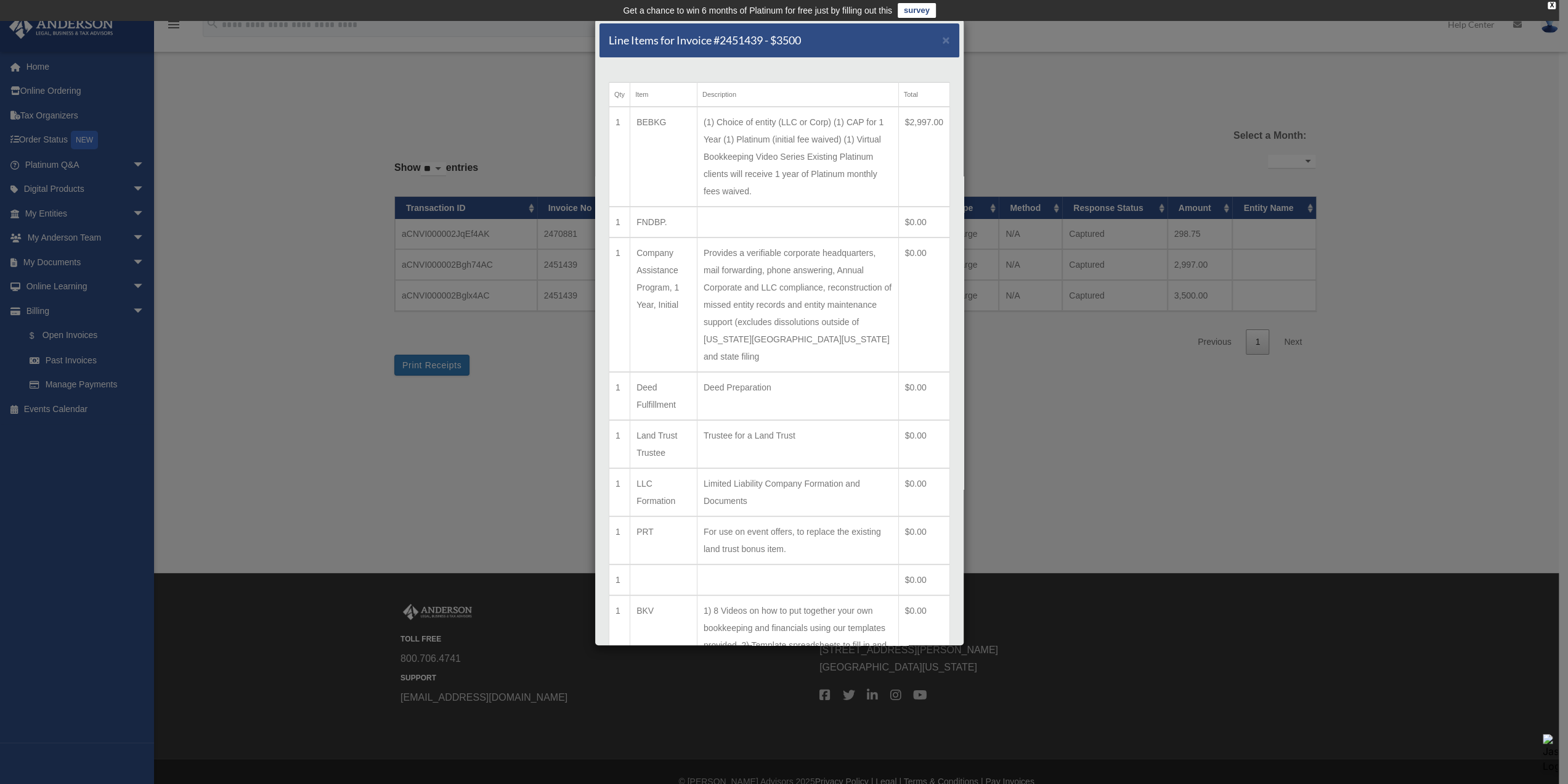
click at [825, 129] on td "(1) Choice of entity (LLC or Corp) (1) CAP for 1 Year (1) Platinum (initial fee…" at bounding box center [797, 156] width 202 height 100
drag, startPoint x: 741, startPoint y: 110, endPoint x: 749, endPoint y: 77, distance: 34.0
click at [749, 77] on div "Qty Item Description Total 1 BEBKG (1) Choice of entity (LLC or Corp) (1) CAP f…" at bounding box center [779, 497] width 360 height 877
click at [942, 37] on span "×" at bounding box center [946, 39] width 8 height 14
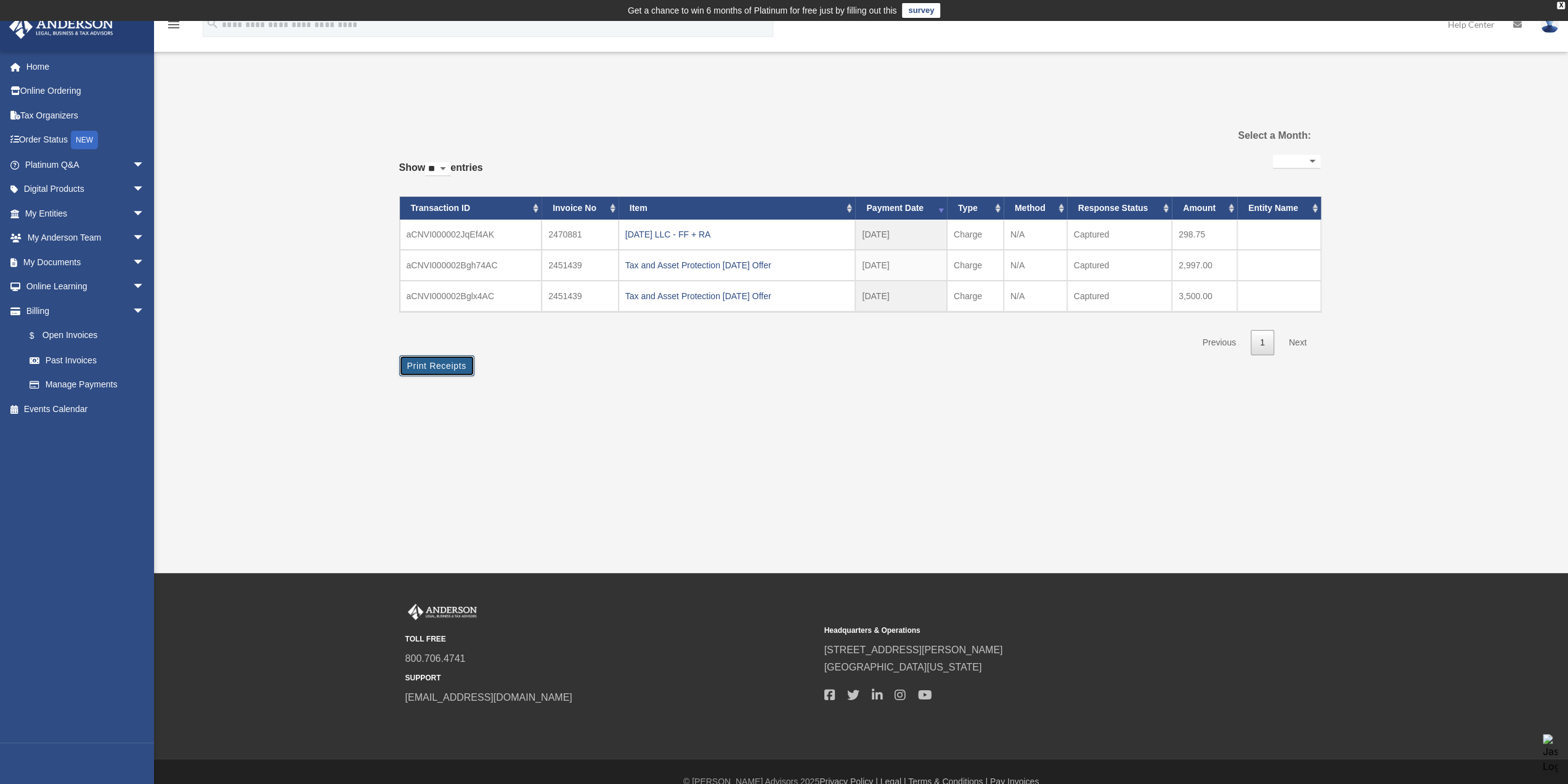
click at [420, 367] on button "Print Receipts" at bounding box center [437, 365] width 75 height 21
drag, startPoint x: 580, startPoint y: 261, endPoint x: 482, endPoint y: 265, distance: 98.1
click at [482, 265] on td "aCNVI000002Bgh74AC" at bounding box center [471, 265] width 143 height 30
drag, startPoint x: 721, startPoint y: 261, endPoint x: 709, endPoint y: 263, distance: 12.2
click at [709, 263] on div "Tax and Asset Protection 03.22.2025 Offer" at bounding box center [737, 265] width 223 height 17
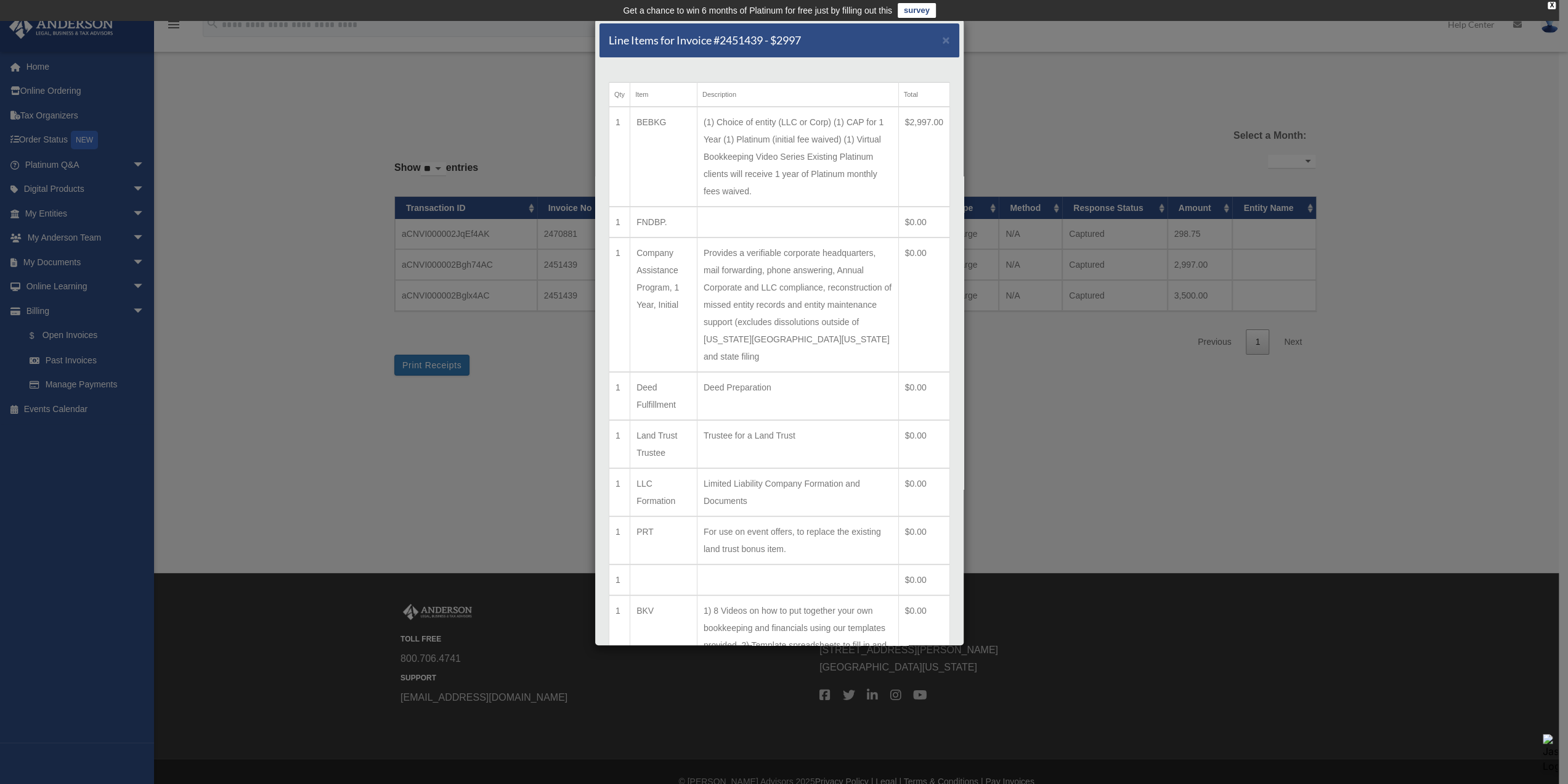
click at [837, 134] on td "(1) Choice of entity (LLC or Corp) (1) CAP for 1 Year (1) Platinum (initial fee…" at bounding box center [797, 156] width 202 height 100
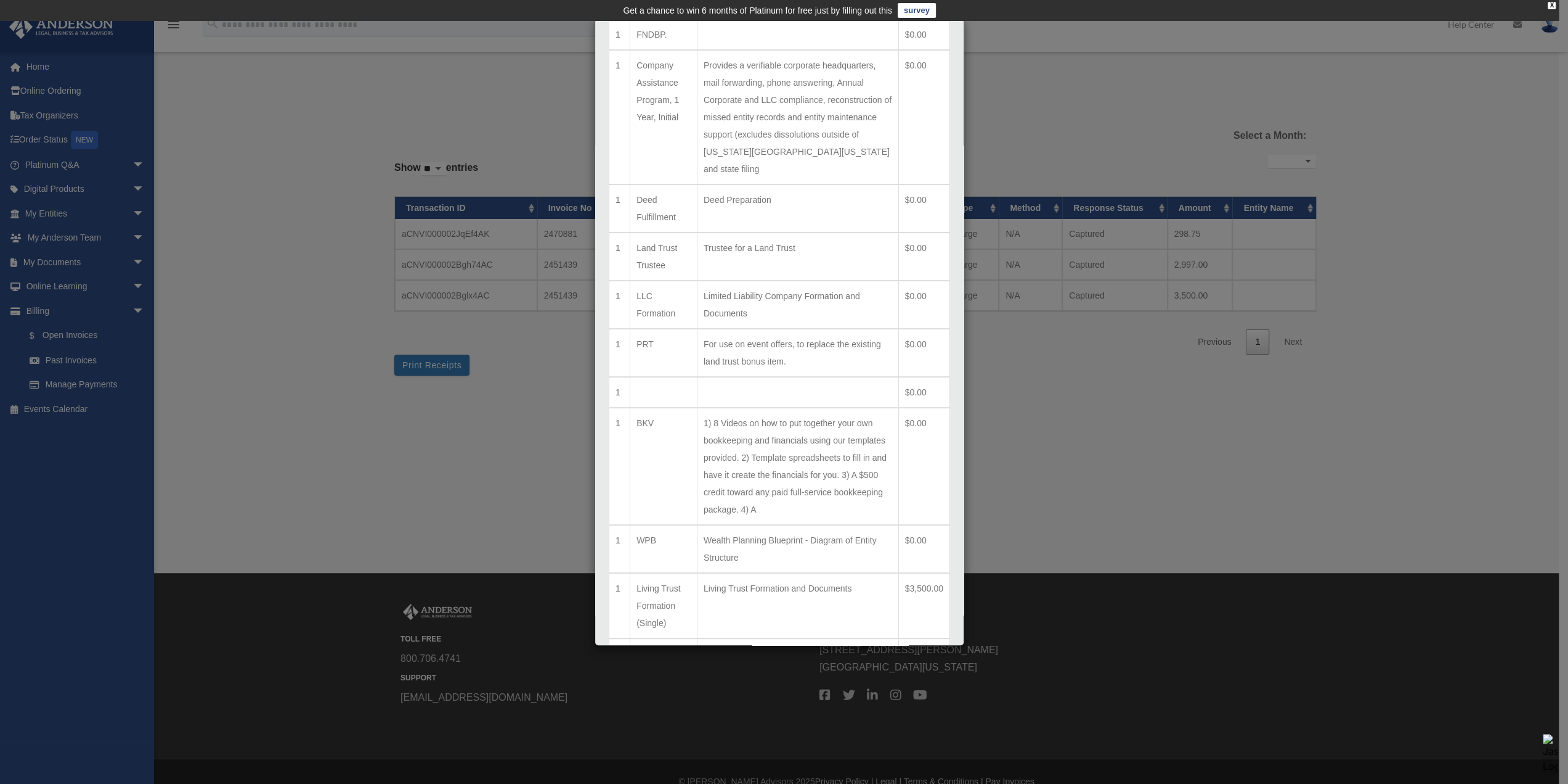
scroll to position [333, 0]
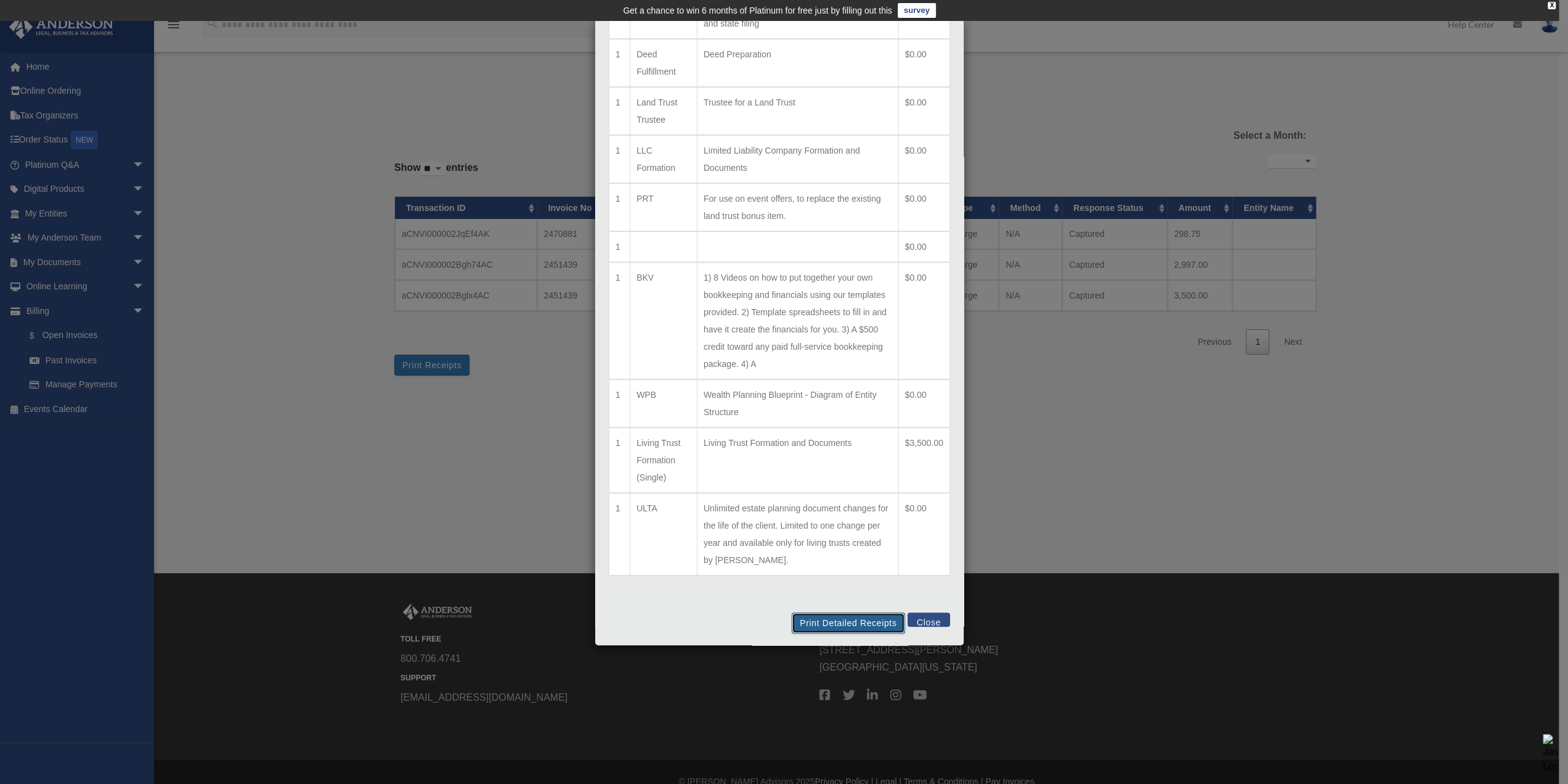
click at [850, 620] on button "Print Detailed Receipts" at bounding box center [848, 622] width 113 height 21
click at [923, 620] on button "Close" at bounding box center [928, 619] width 42 height 14
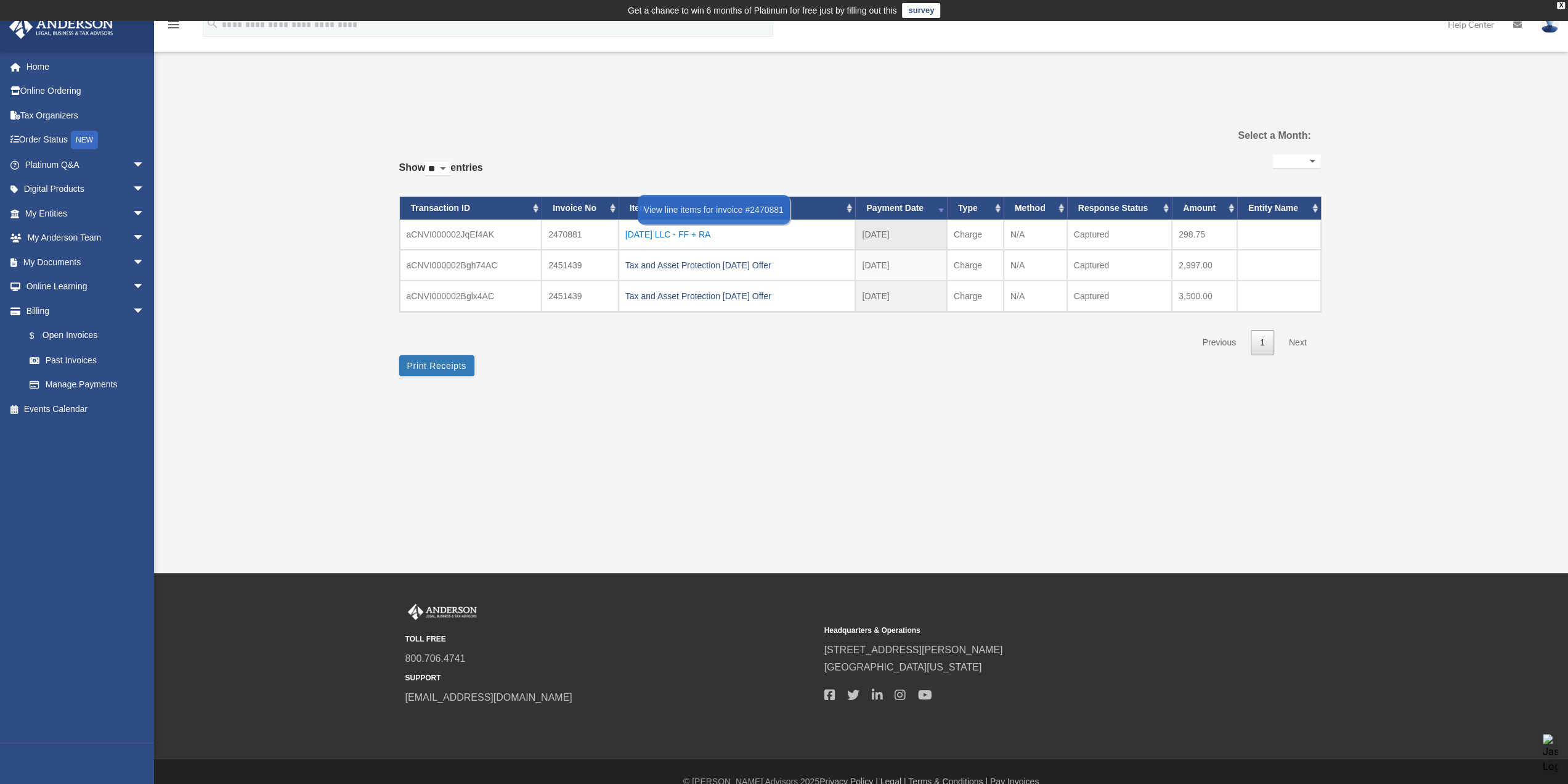
click at [716, 232] on div "2025.04.04 LLC - FF + RA" at bounding box center [737, 234] width 223 height 17
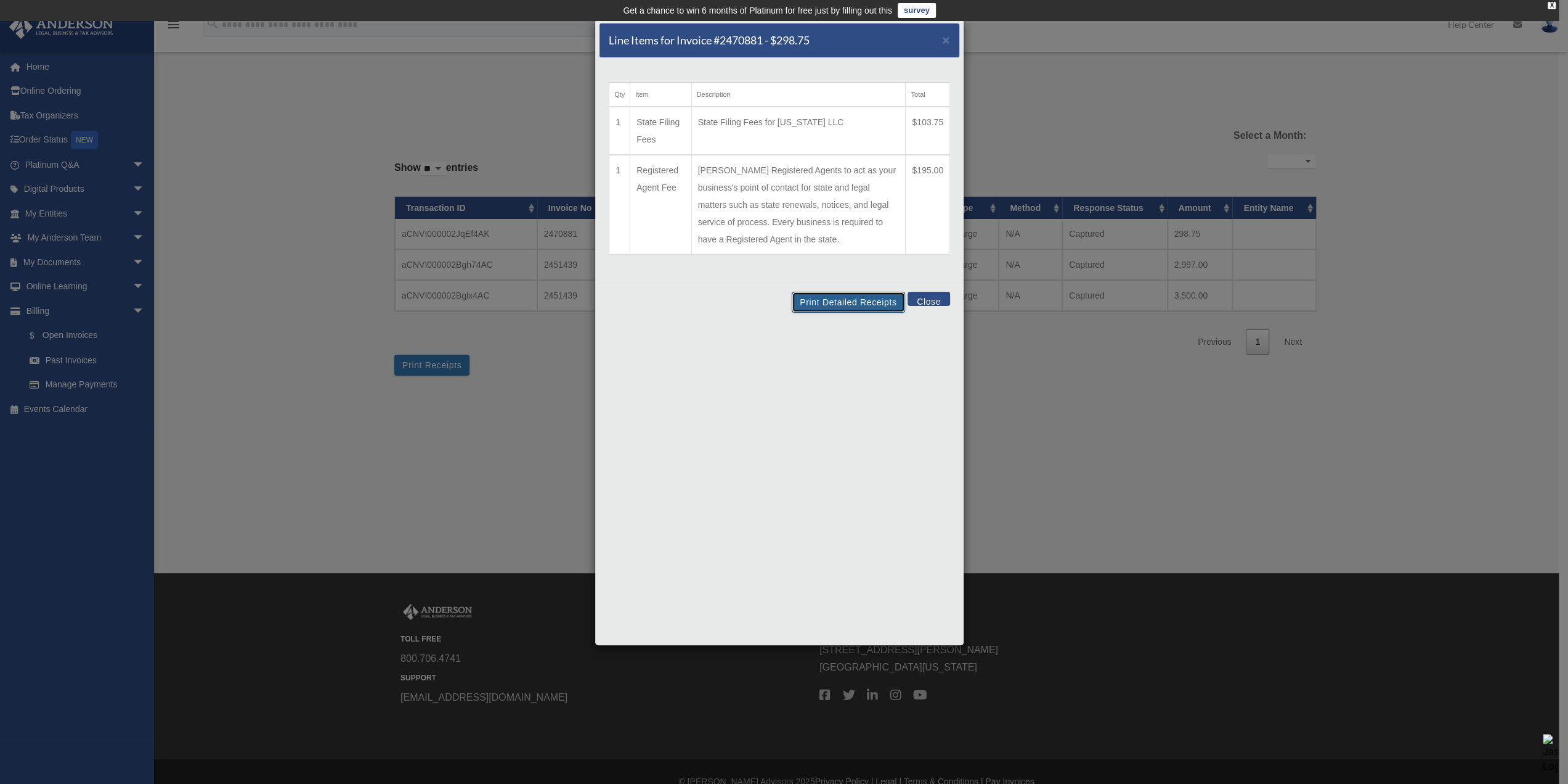
click at [869, 301] on button "Print Detailed Receipts" at bounding box center [848, 301] width 113 height 21
click at [949, 39] on span "×" at bounding box center [946, 39] width 8 height 14
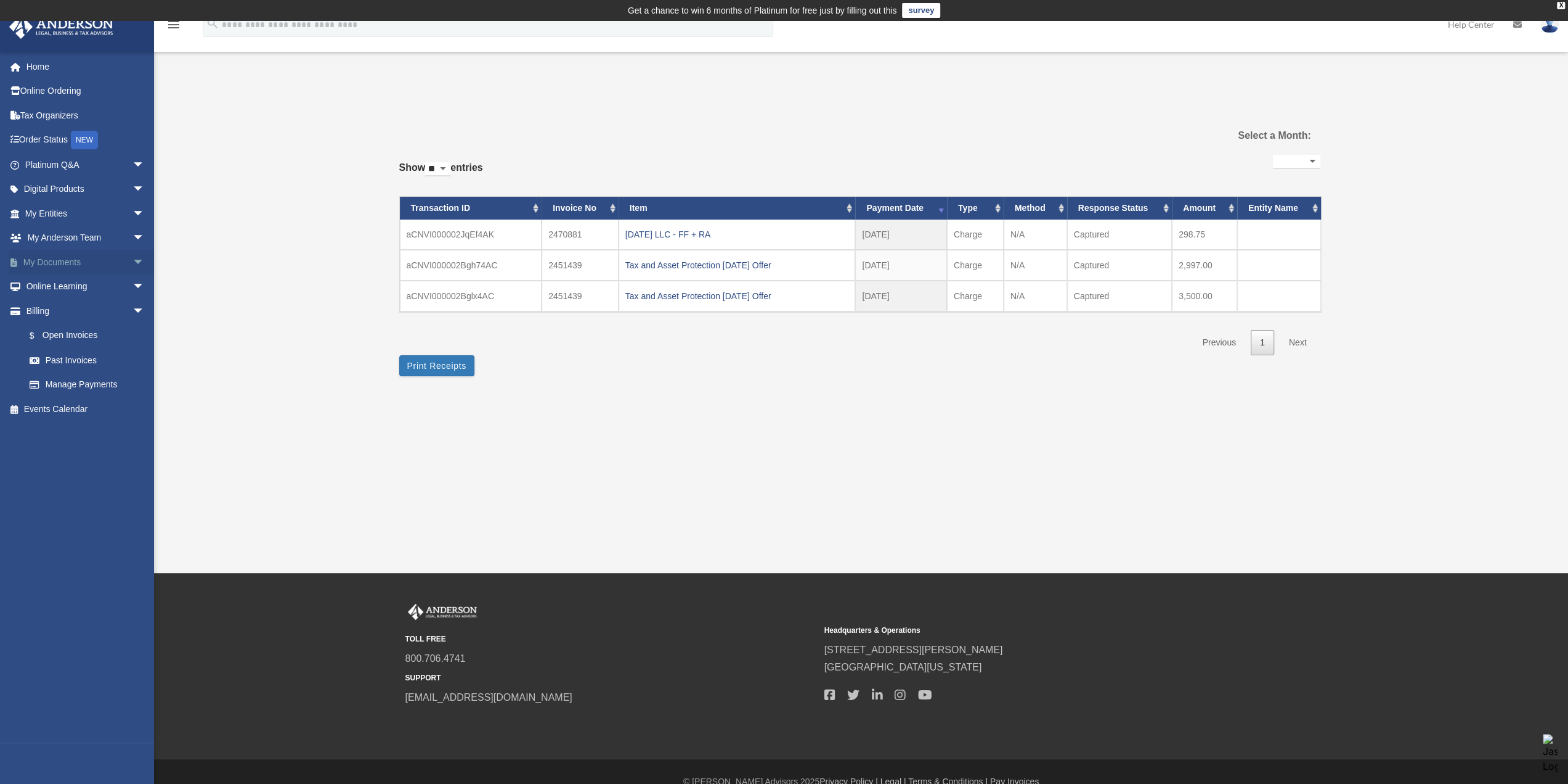
click at [71, 264] on link "My Documents arrow_drop_down" at bounding box center [86, 261] width 155 height 24
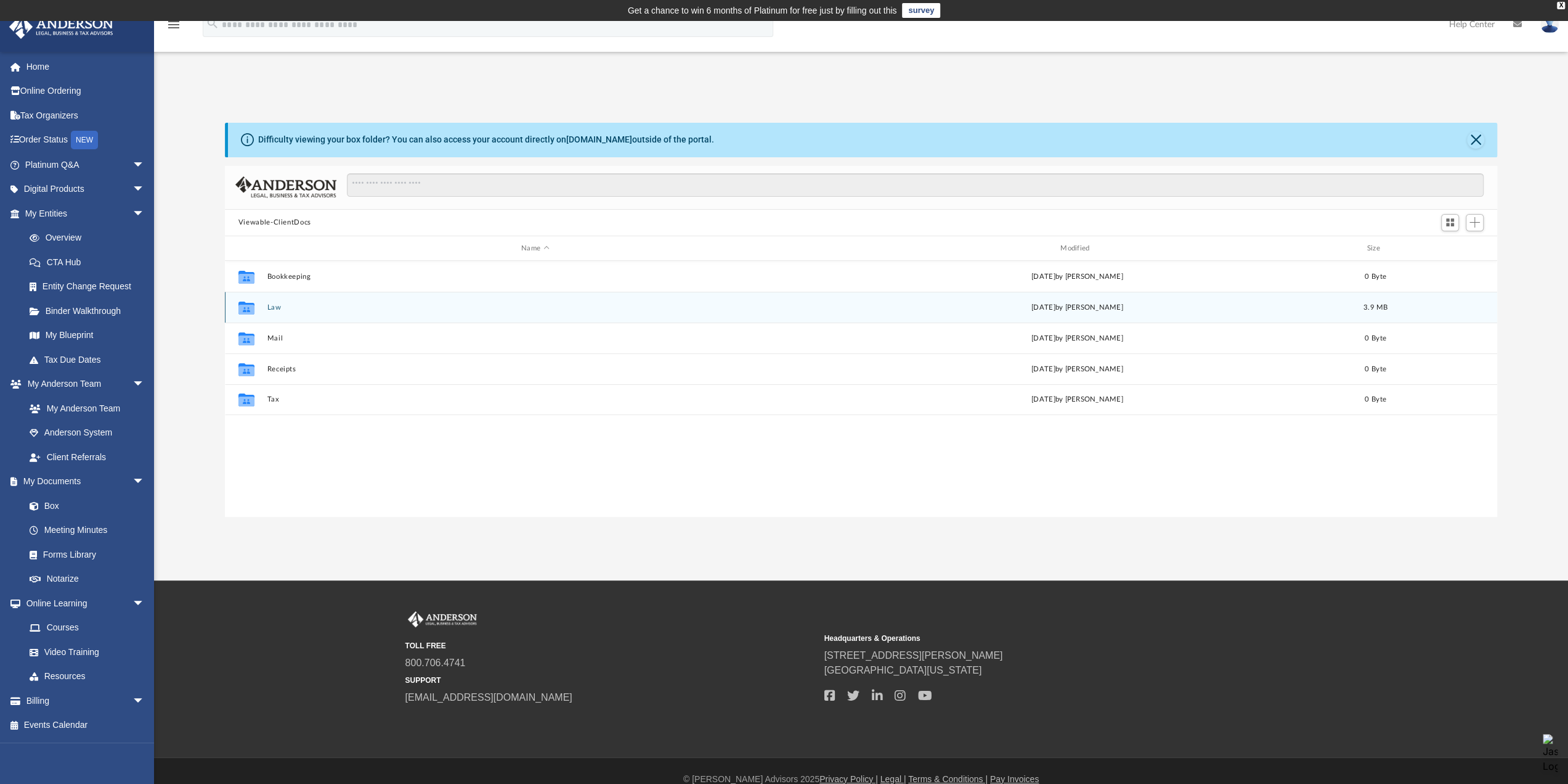
scroll to position [271, 1263]
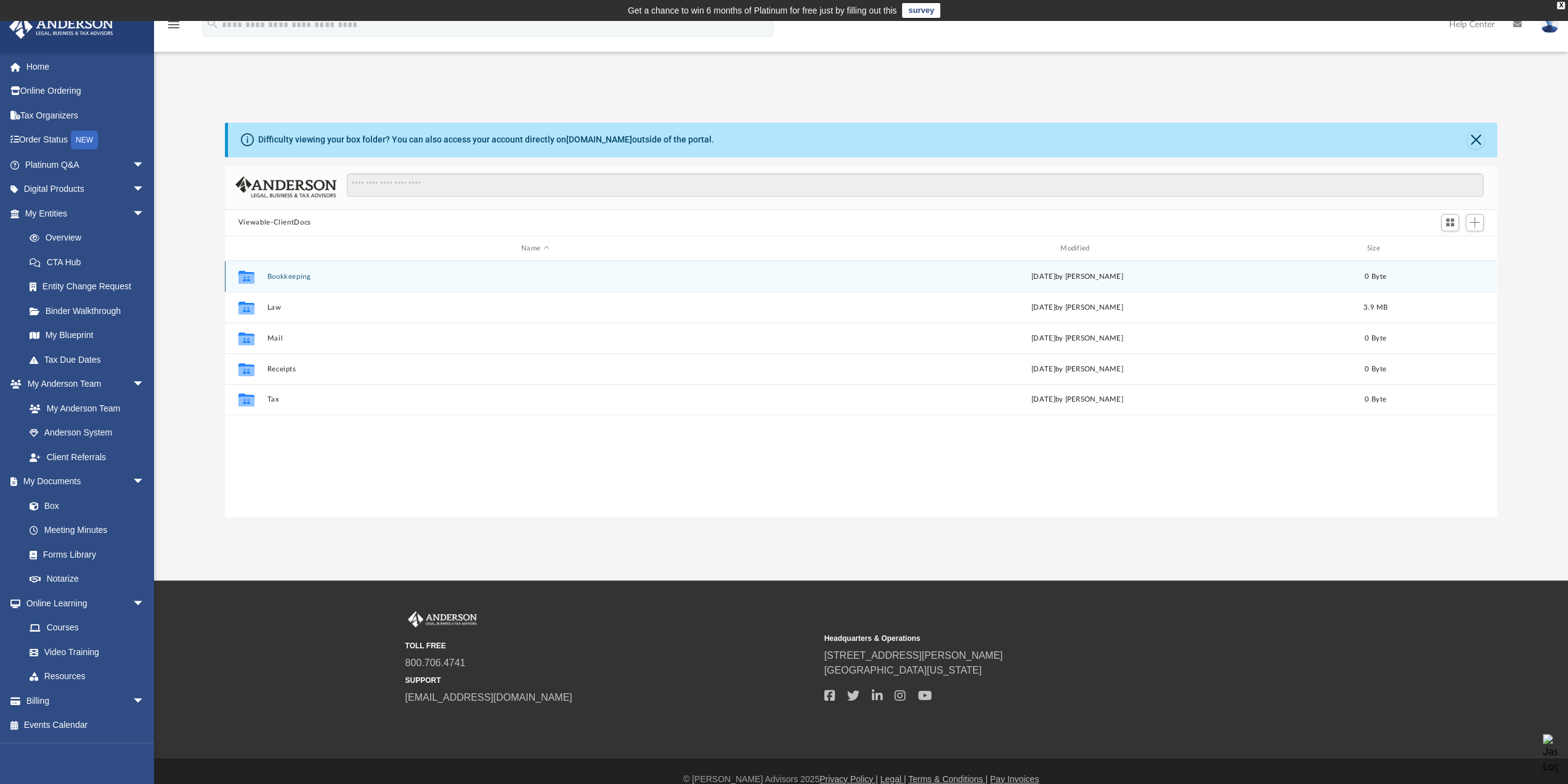
click at [393, 276] on button "Bookkeeping" at bounding box center [535, 276] width 537 height 8
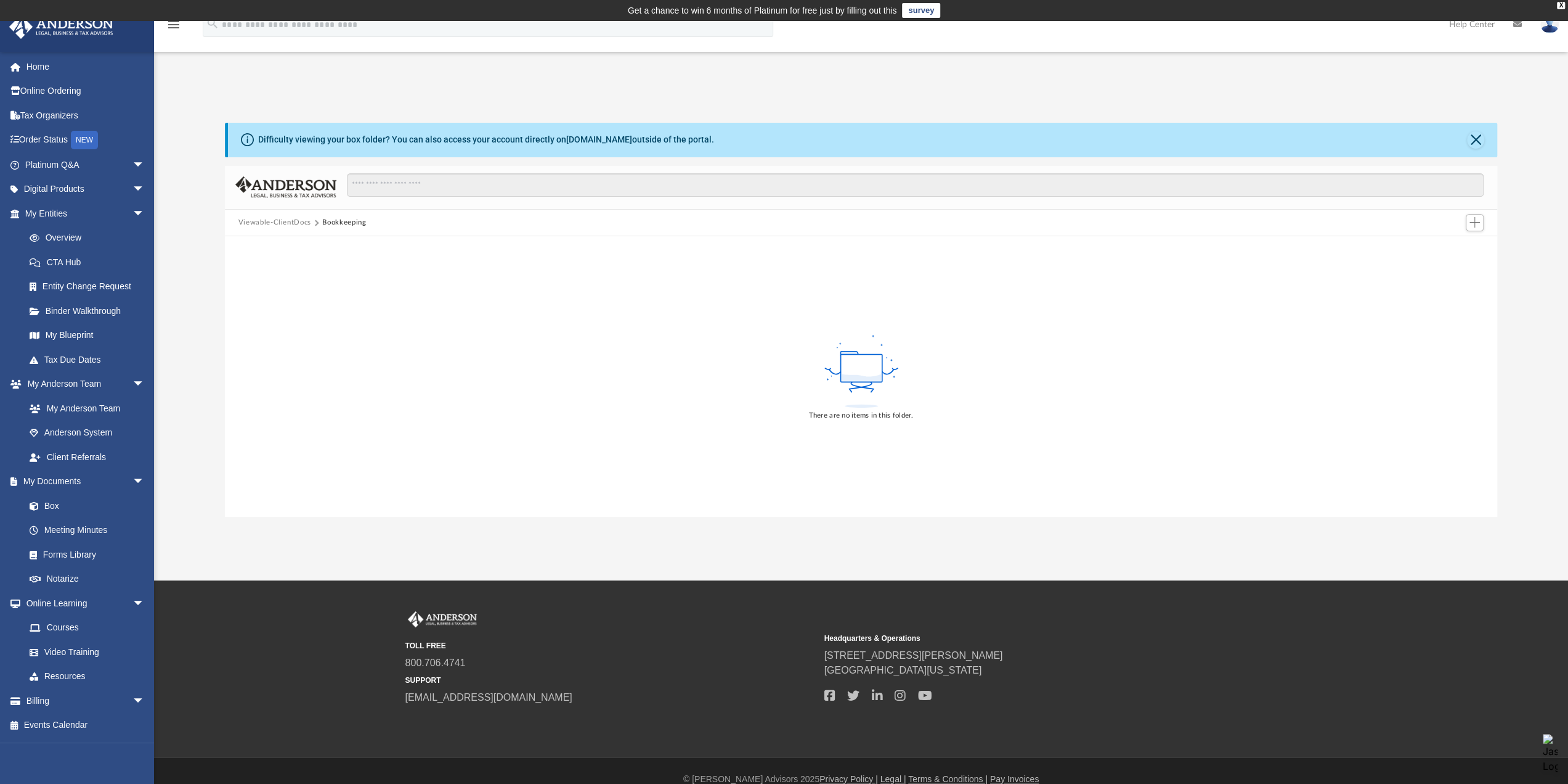
click at [278, 222] on button "Viewable-ClientDocs" at bounding box center [274, 222] width 73 height 11
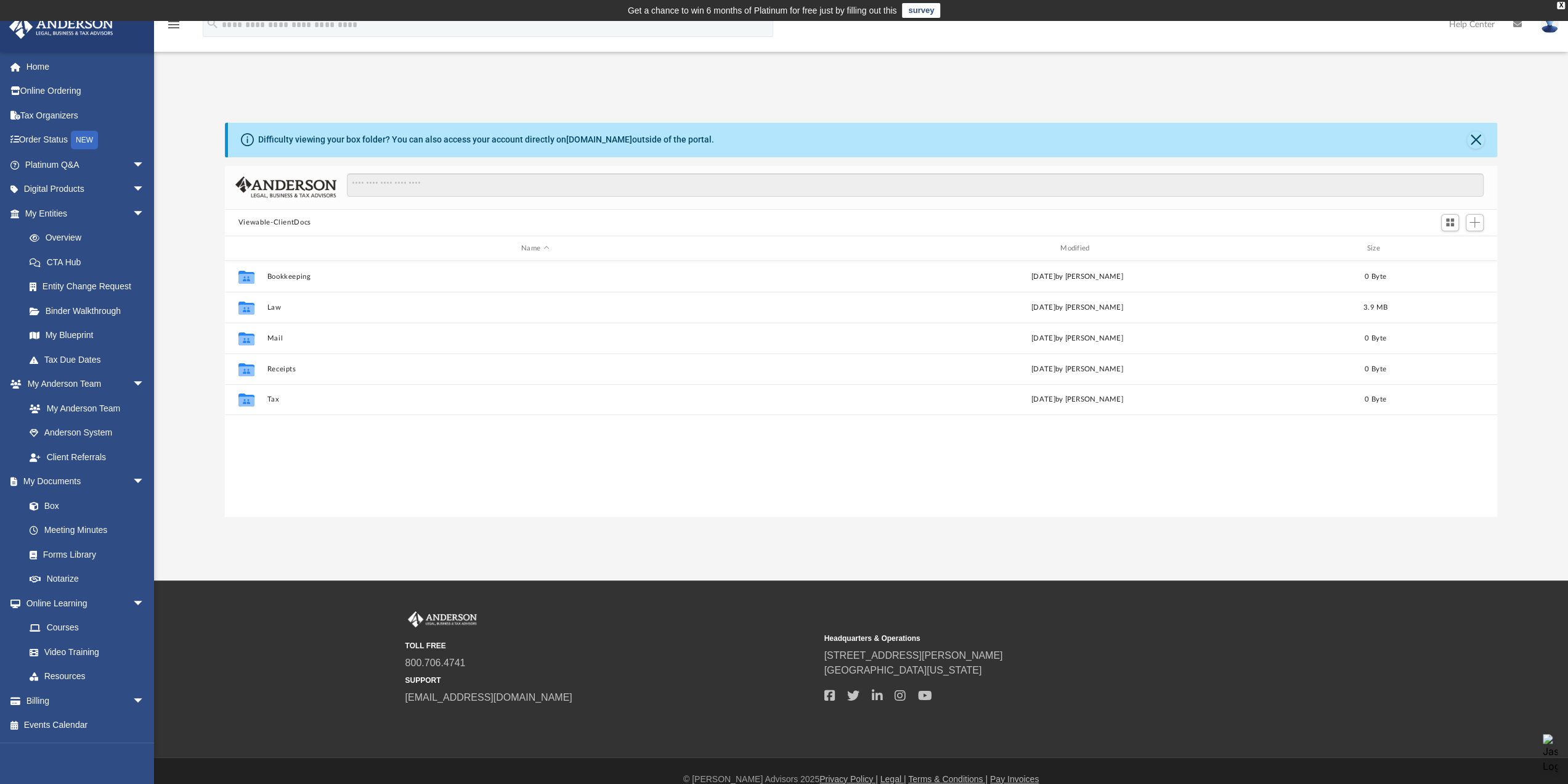
scroll to position [10, 10]
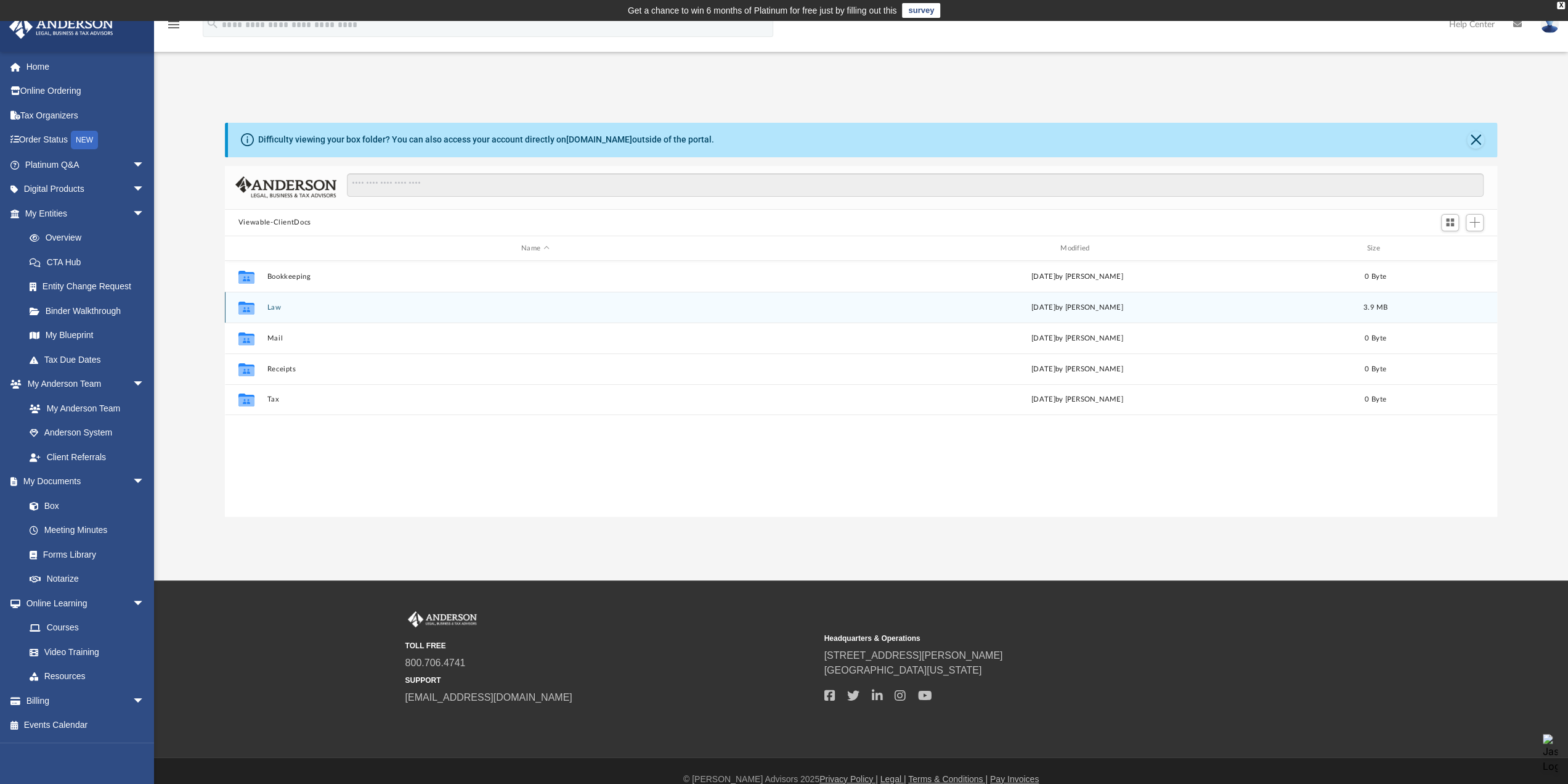
click at [284, 312] on div "Collaborated Folder Law Thu Aug 21 2025 by Cynthia Peters 3.9 MB" at bounding box center [861, 307] width 1272 height 30
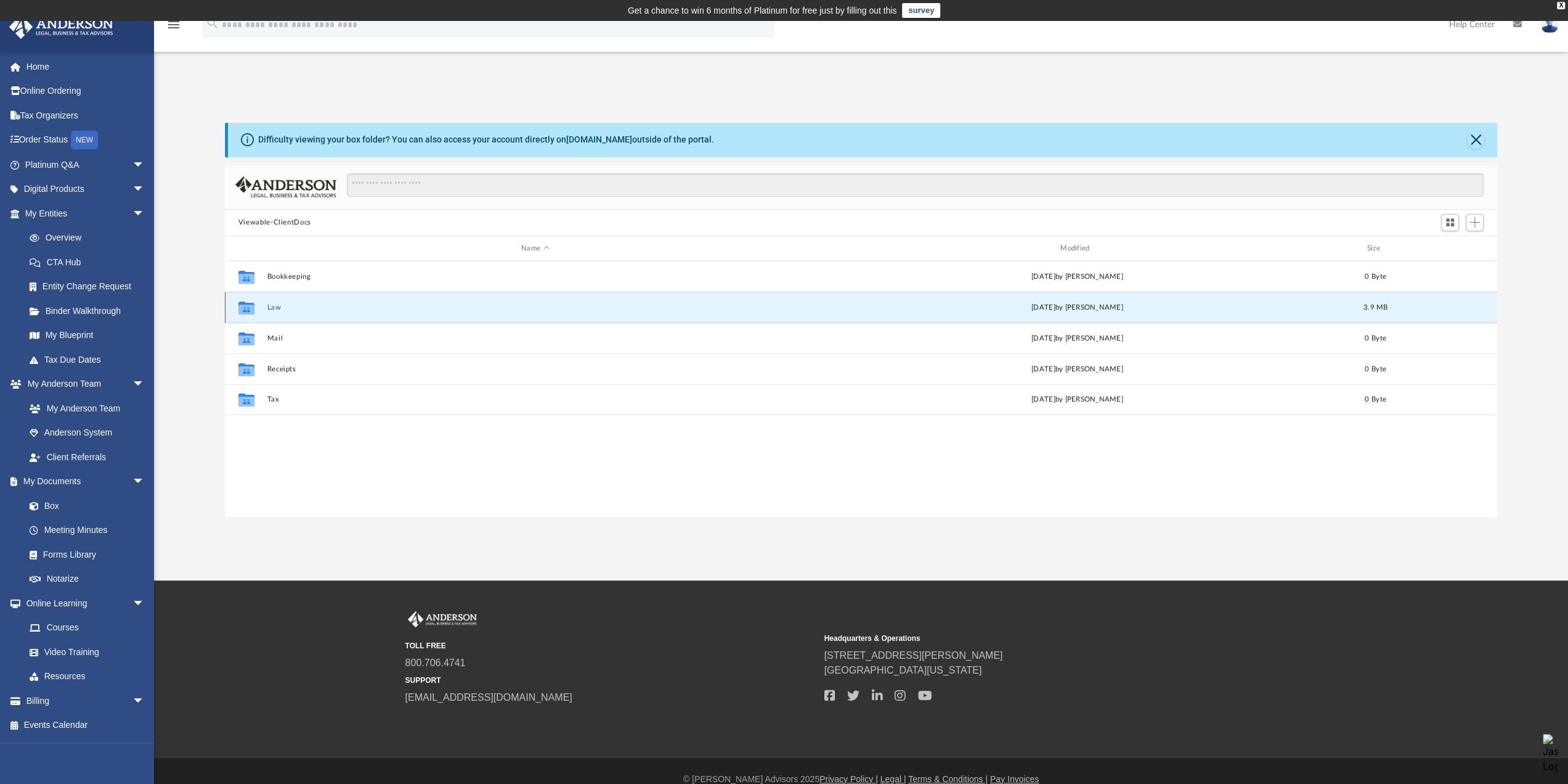
click at [280, 304] on button "Law" at bounding box center [535, 307] width 537 height 8
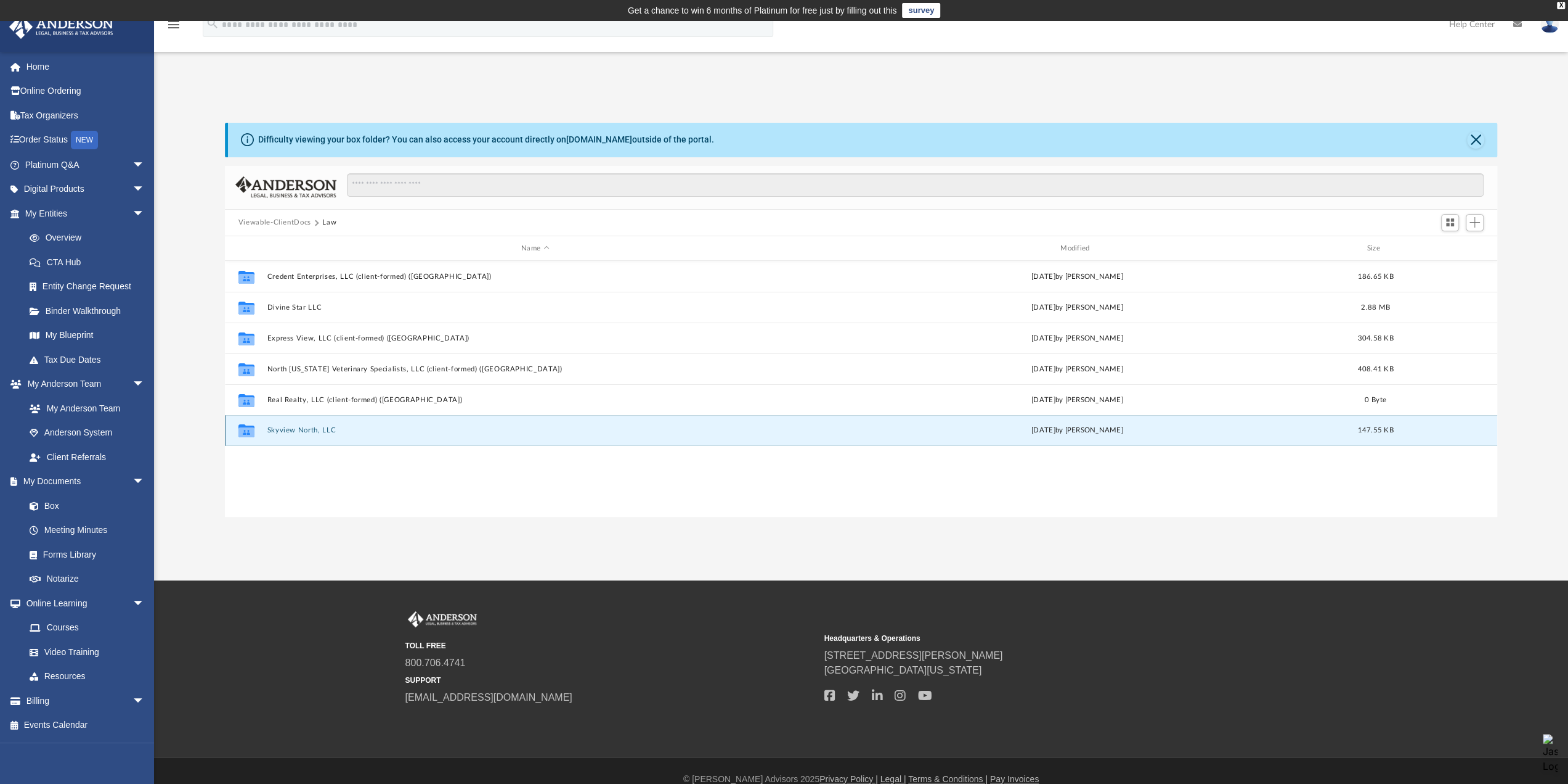
click at [304, 427] on button "Skyview North, LLC" at bounding box center [535, 431] width 537 height 8
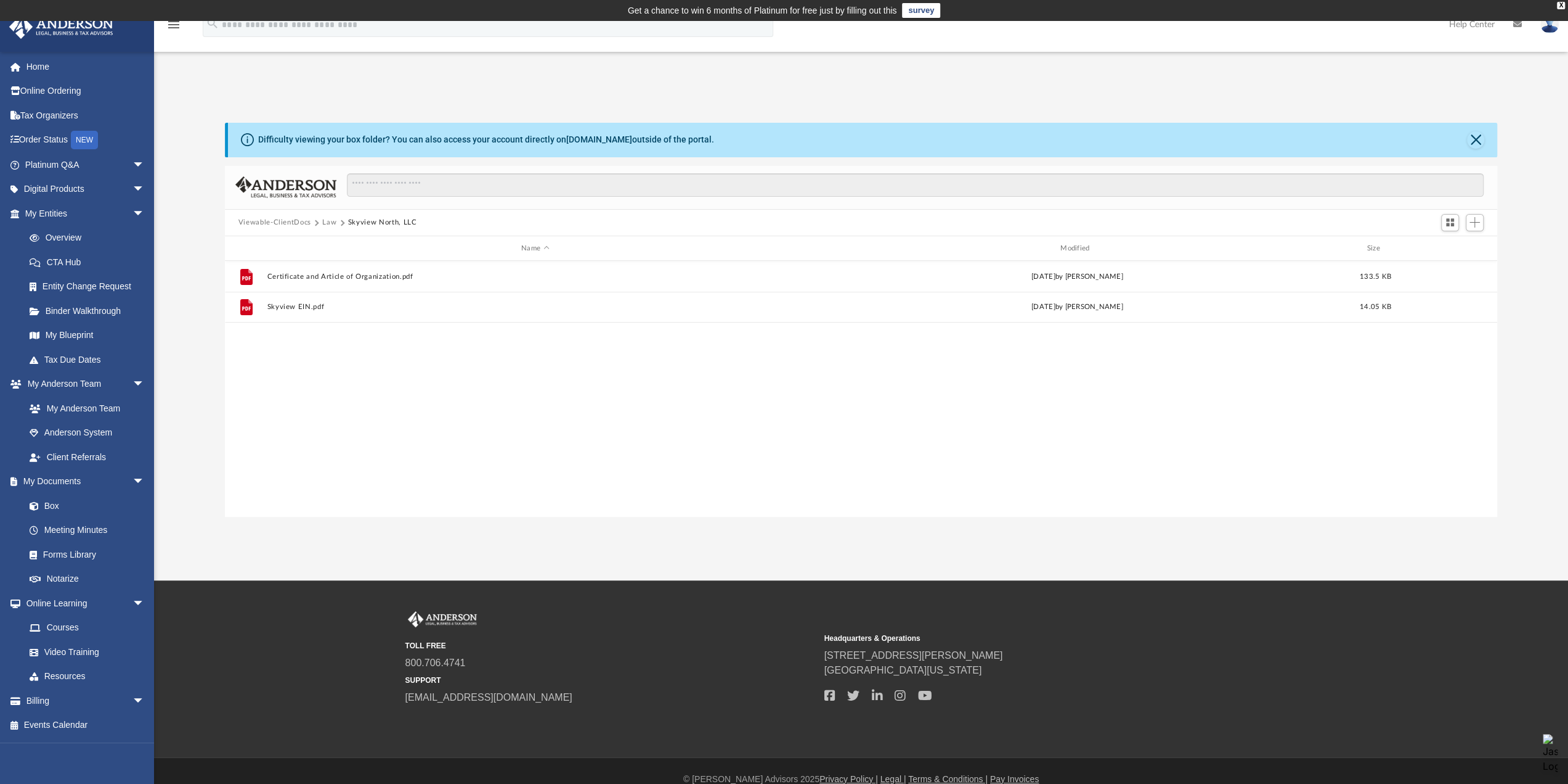
click at [275, 220] on button "Viewable-ClientDocs" at bounding box center [274, 222] width 73 height 11
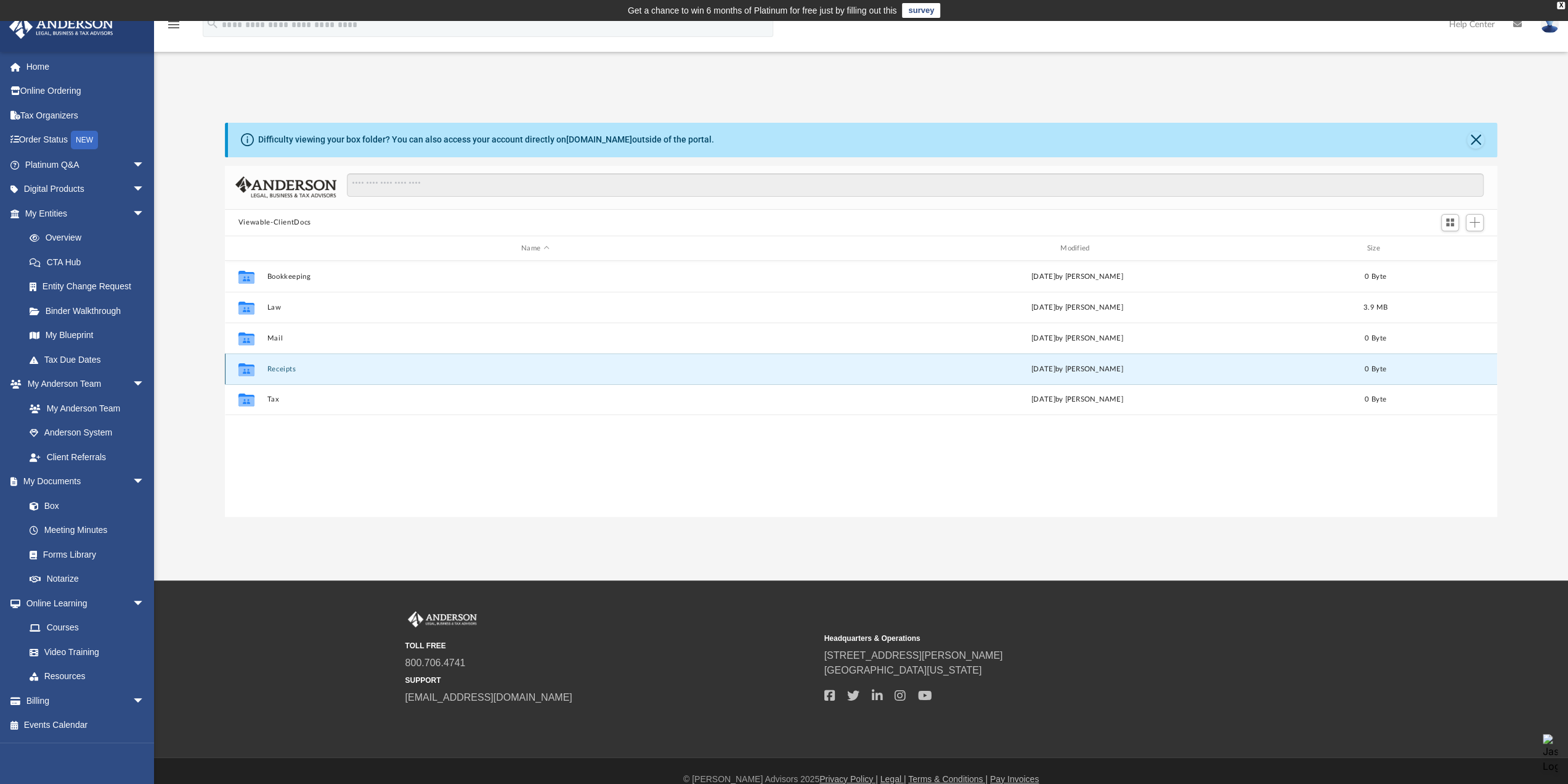
click at [281, 367] on button "Receipts" at bounding box center [535, 369] width 537 height 8
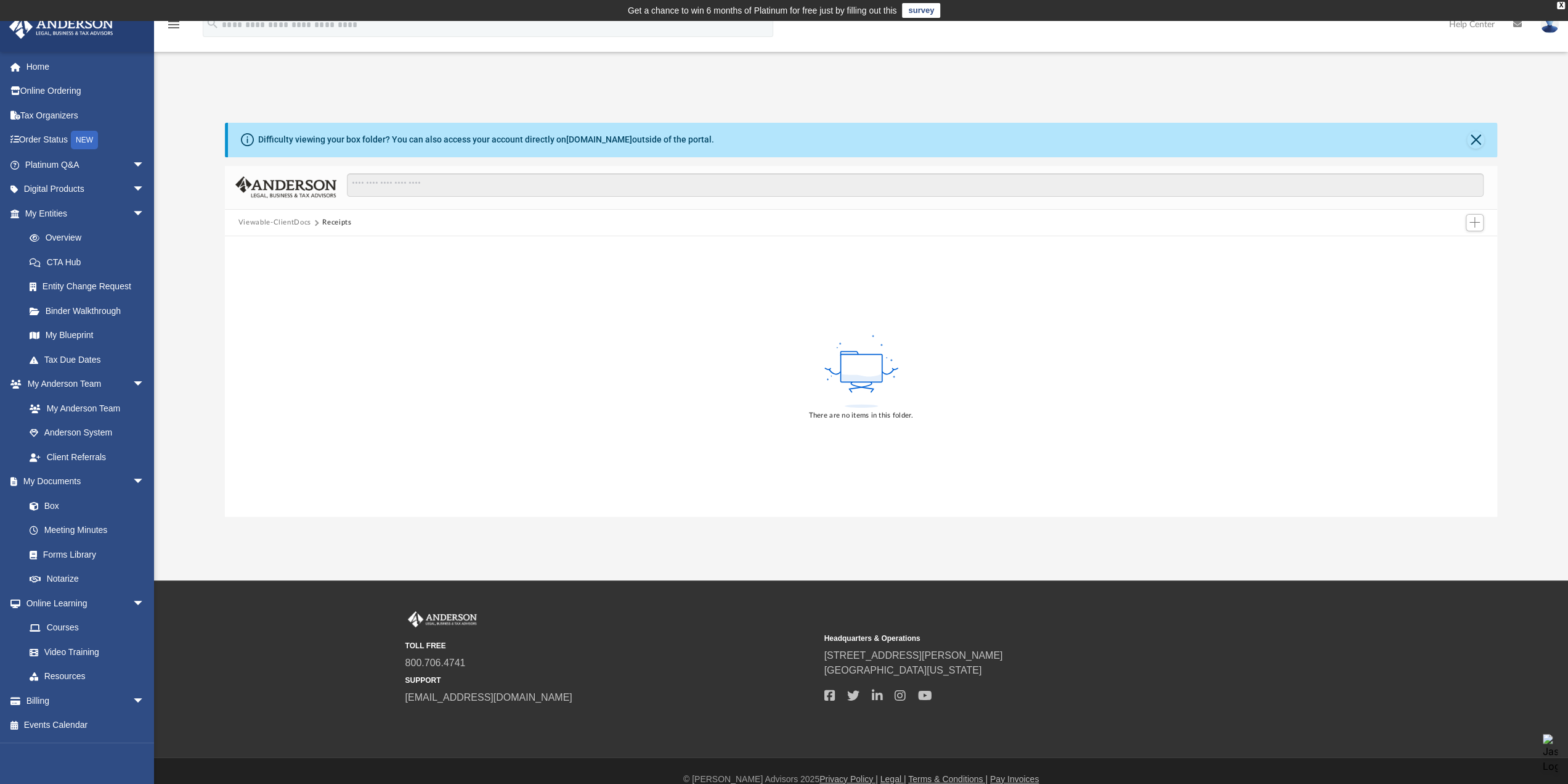
click at [282, 219] on button "Viewable-ClientDocs" at bounding box center [274, 222] width 73 height 11
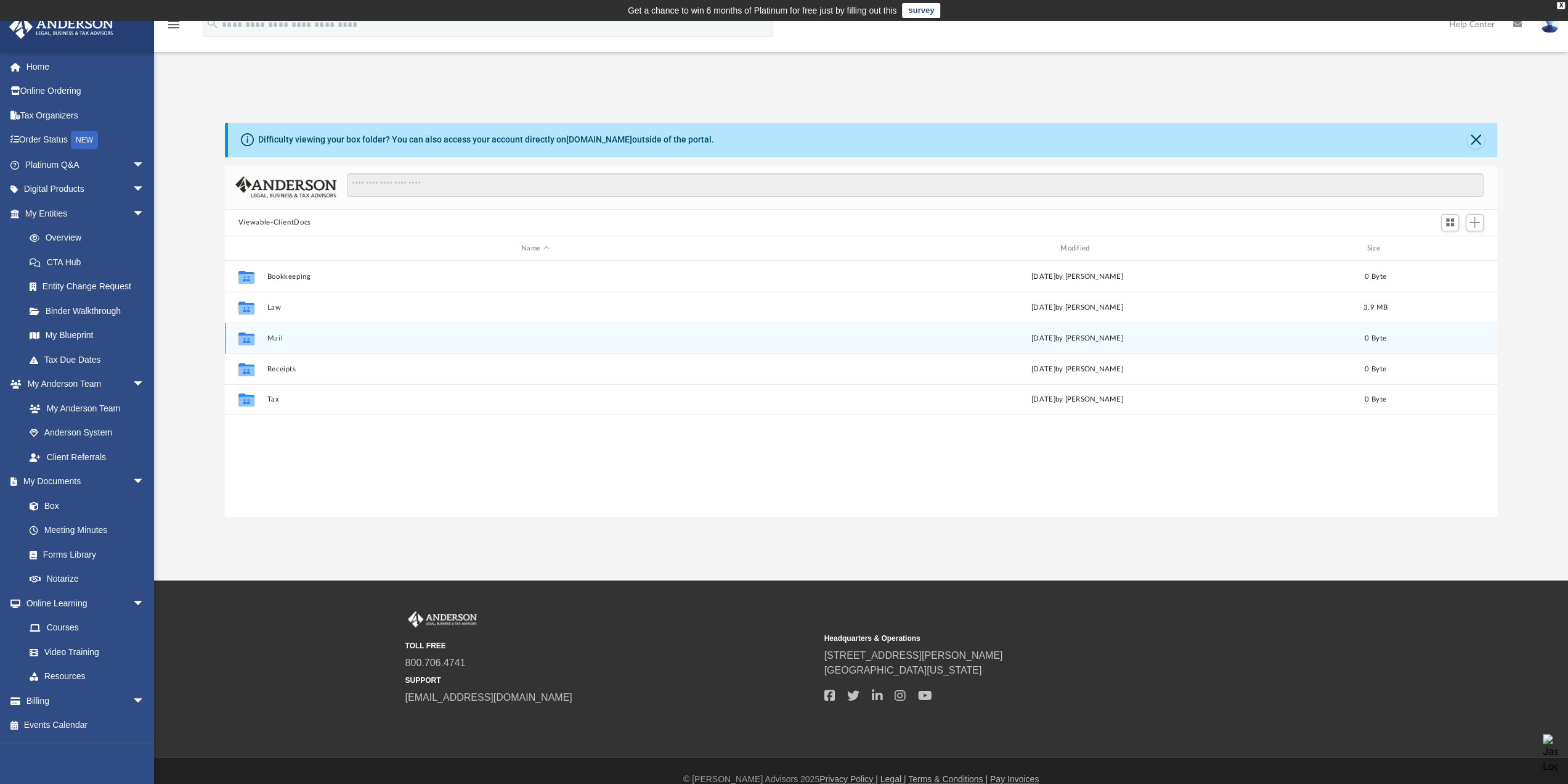
scroll to position [271, 1263]
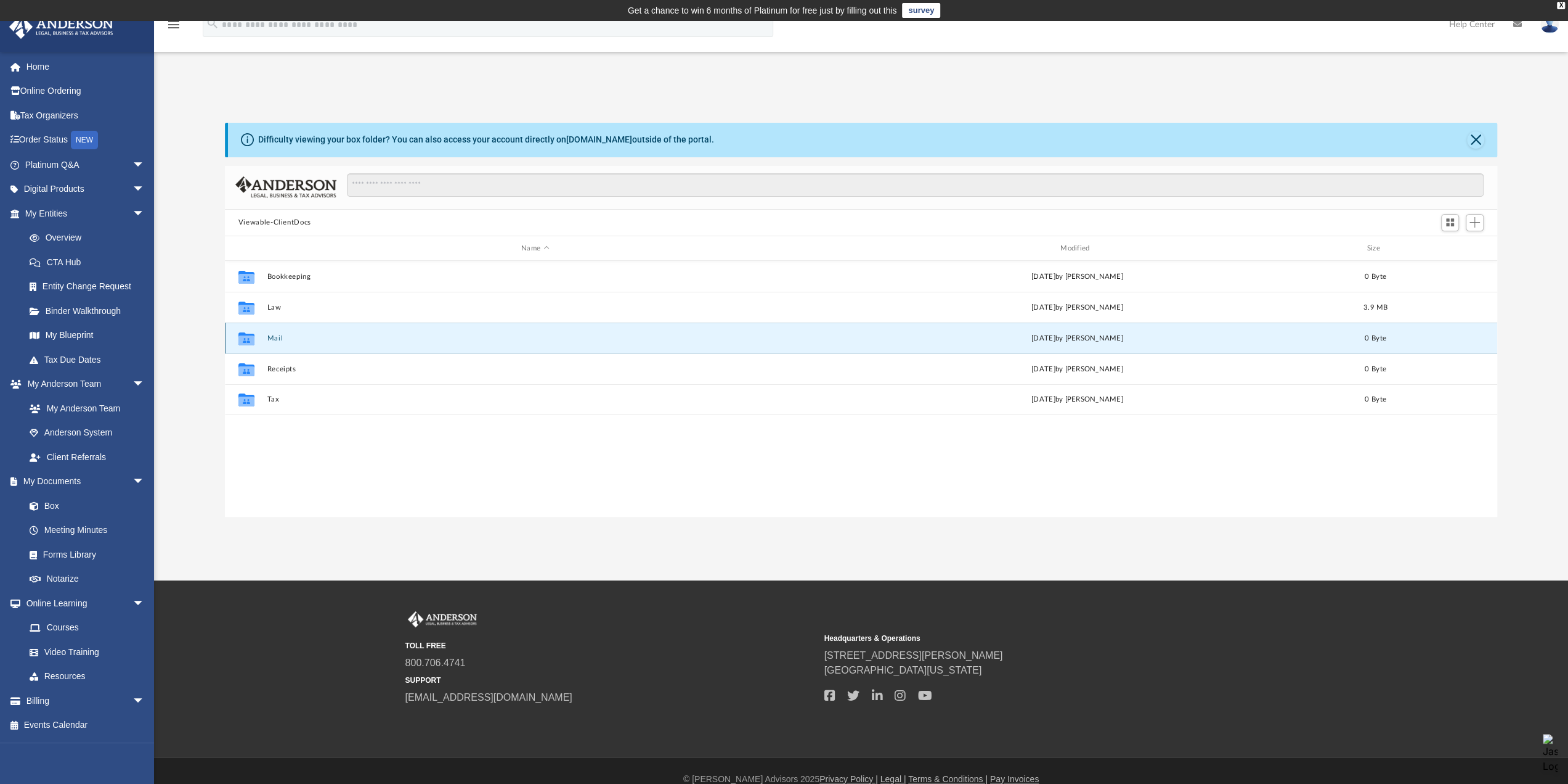
click at [280, 336] on button "Mail" at bounding box center [535, 338] width 537 height 8
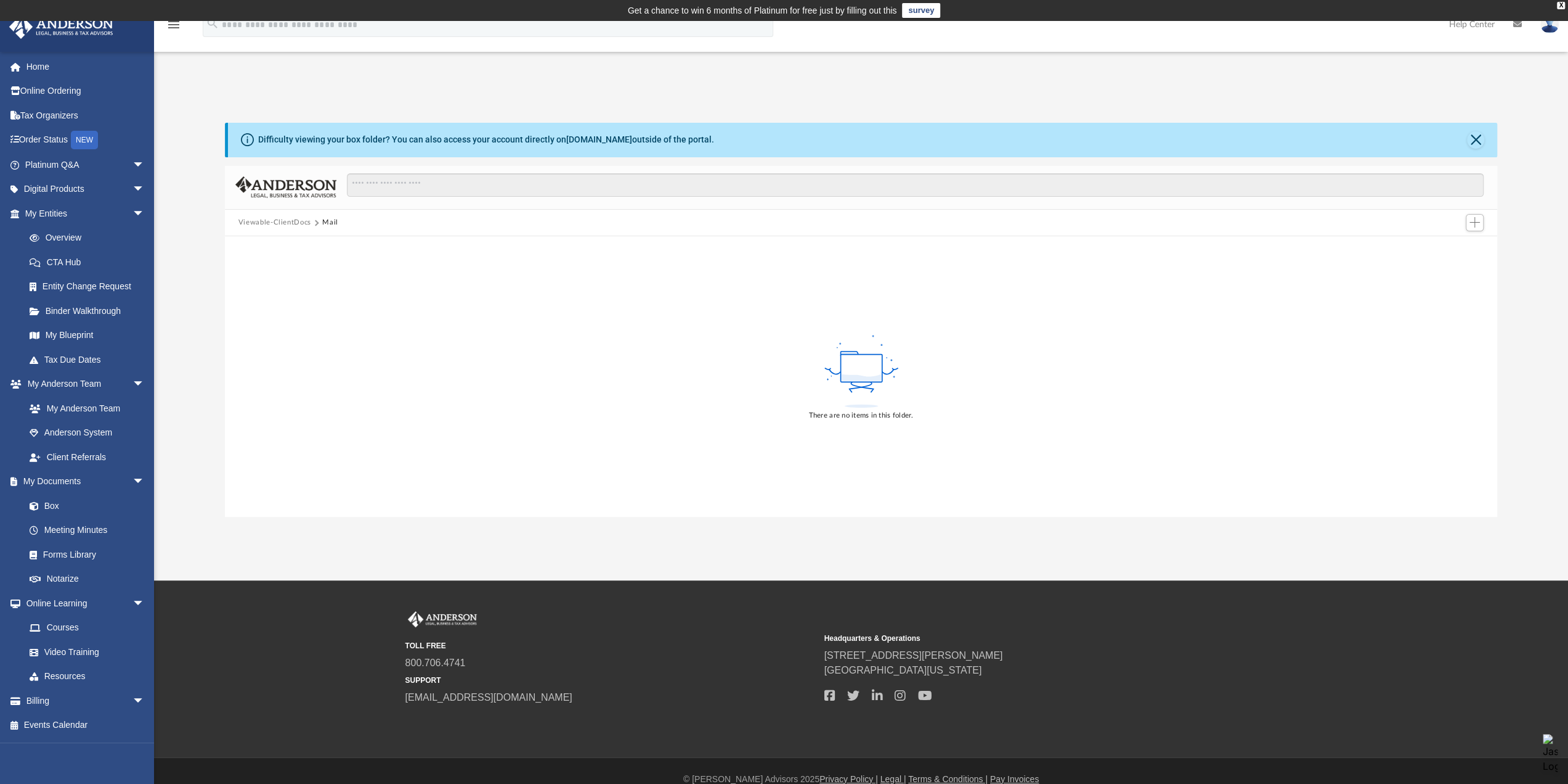
click at [279, 222] on button "Viewable-ClientDocs" at bounding box center [274, 222] width 73 height 11
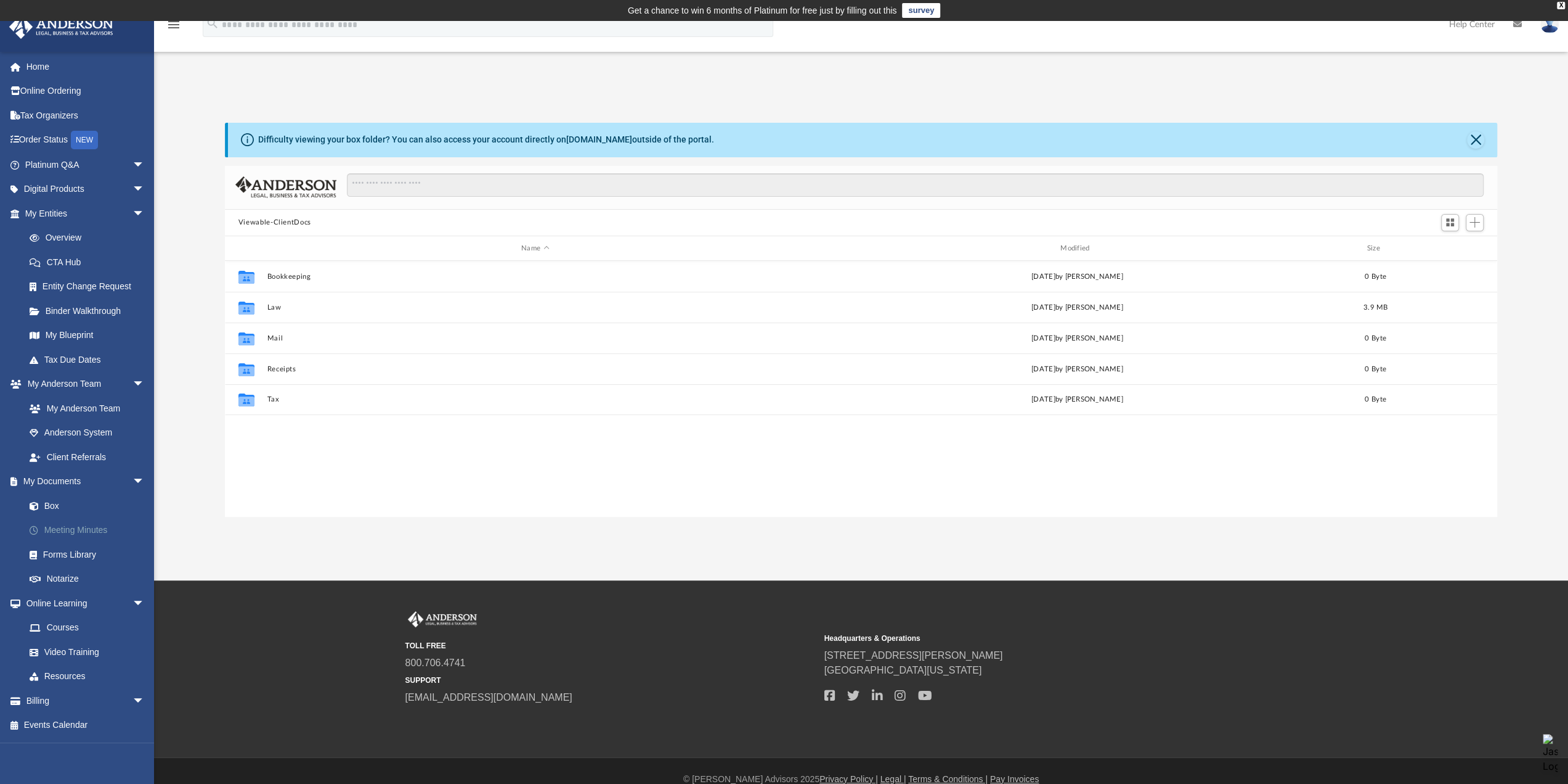
click at [83, 532] on link "Meeting Minutes" at bounding box center [90, 529] width 146 height 24
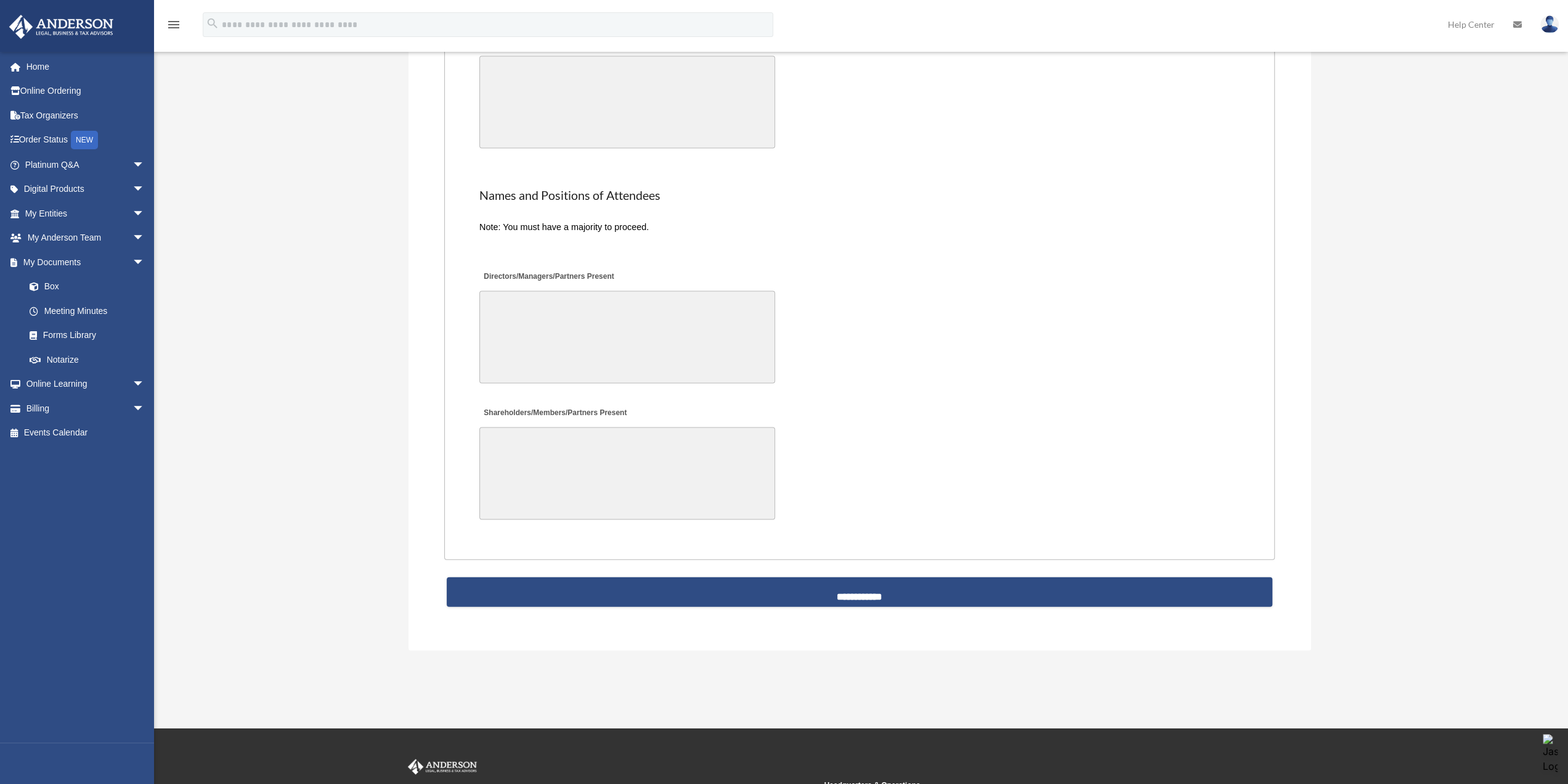
scroll to position [2559, 0]
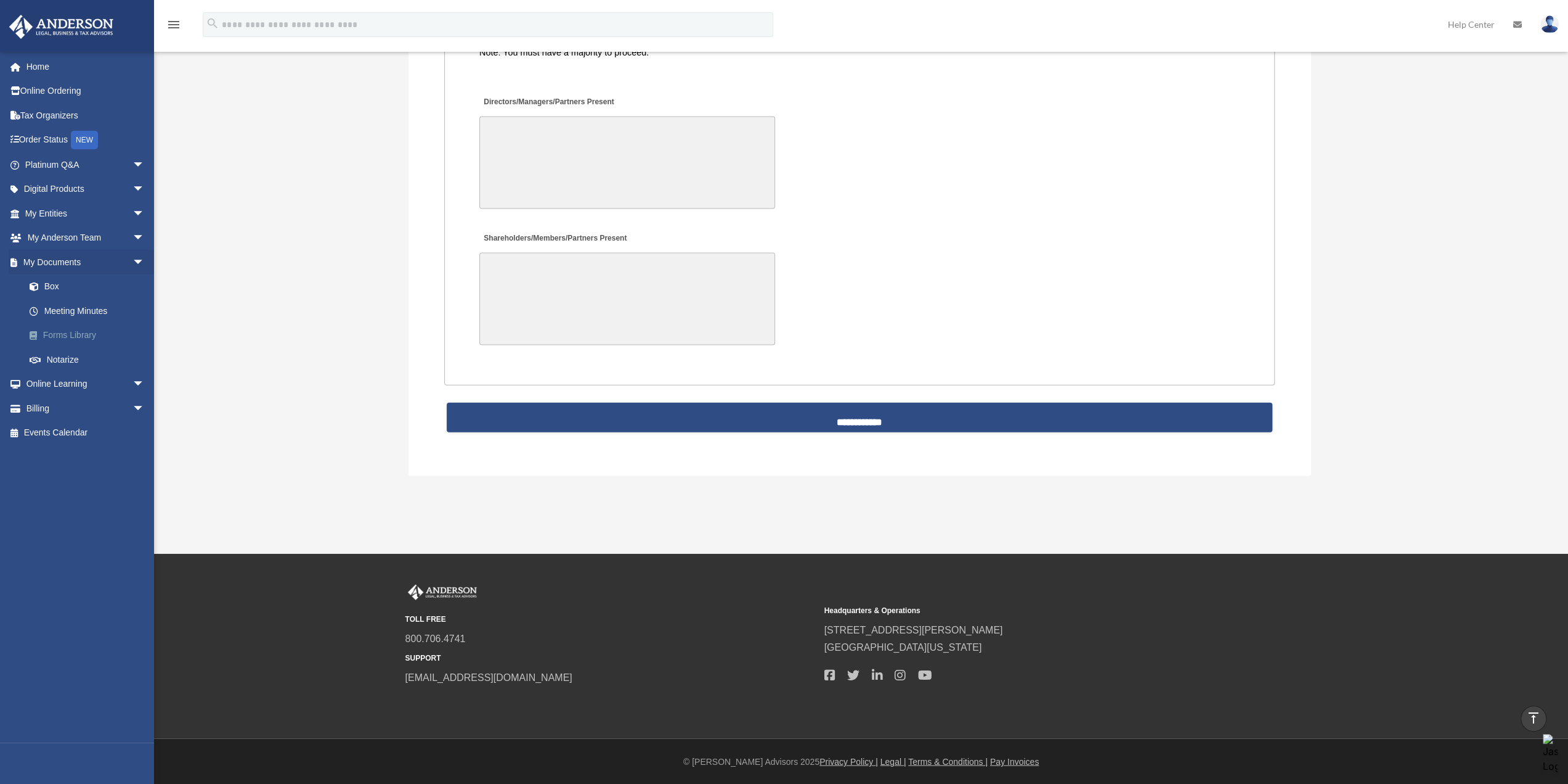
click at [78, 335] on link "Forms Library" at bounding box center [90, 335] width 146 height 24
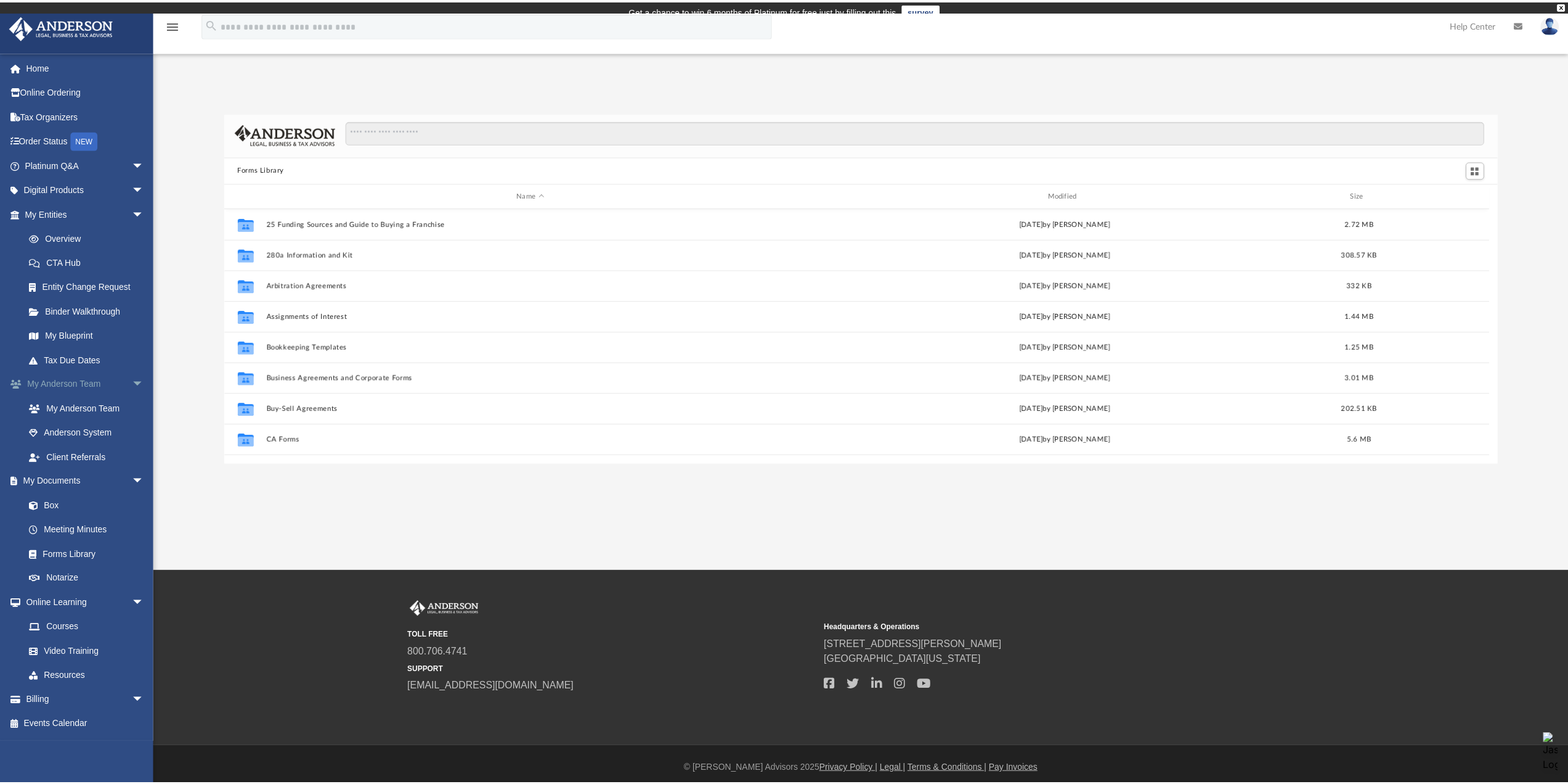
scroll to position [271, 1263]
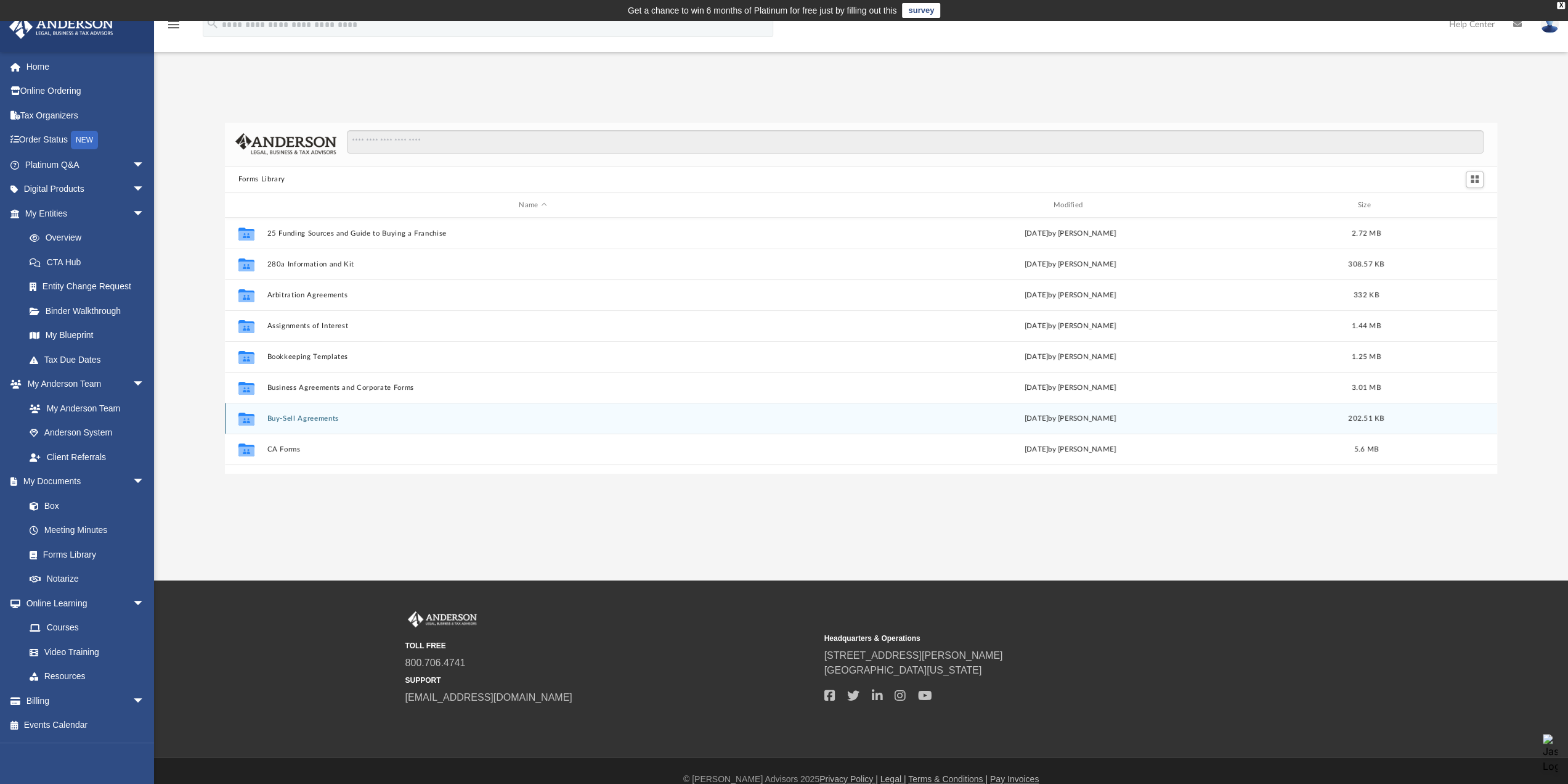
click at [276, 422] on div "Collaborated Folder Buy-Sell Agreements [DATE] by [PERSON_NAME] 202.51 KB" at bounding box center [861, 418] width 1272 height 30
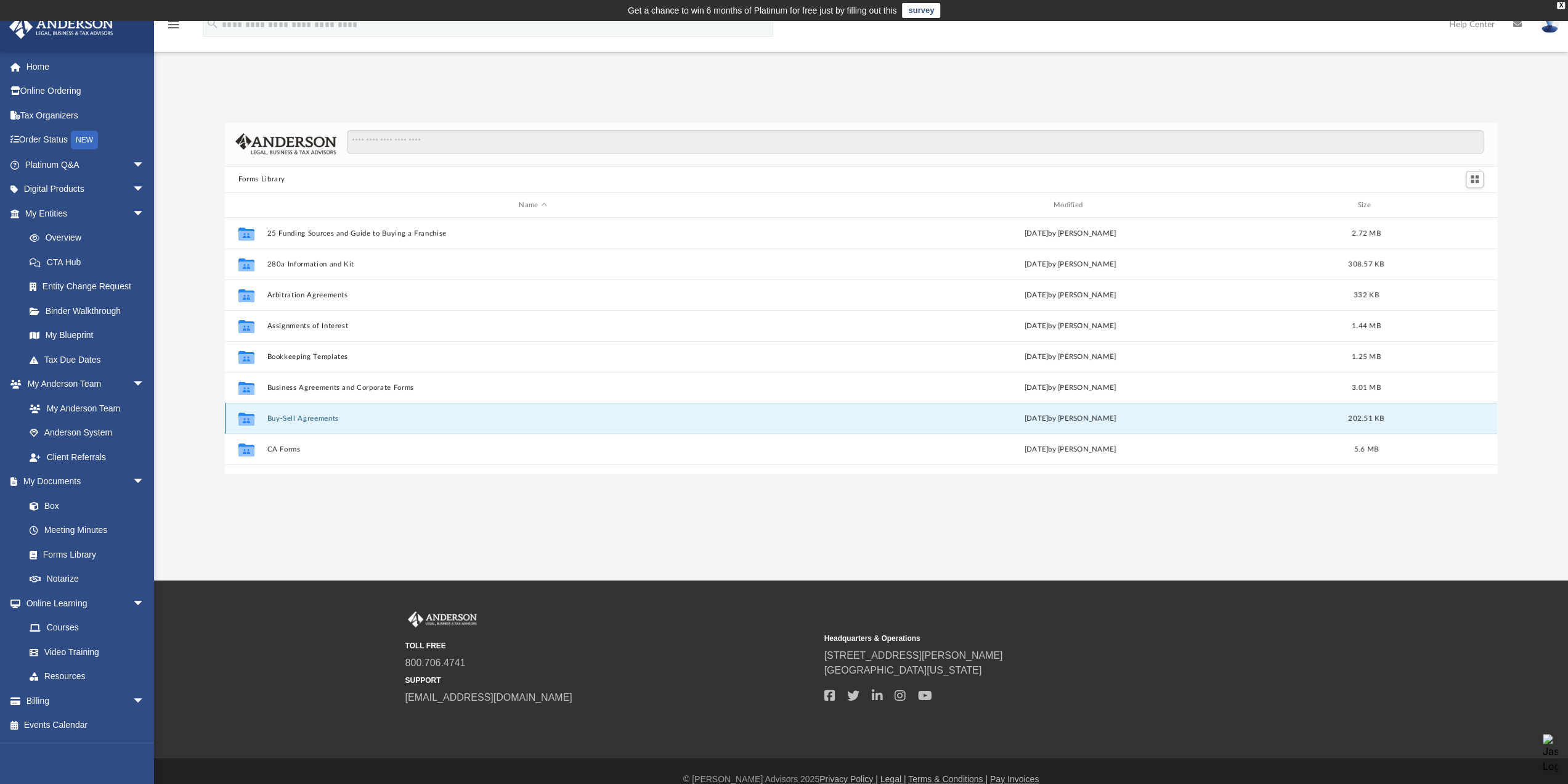
click at [284, 416] on button "Buy-Sell Agreements" at bounding box center [533, 418] width 532 height 8
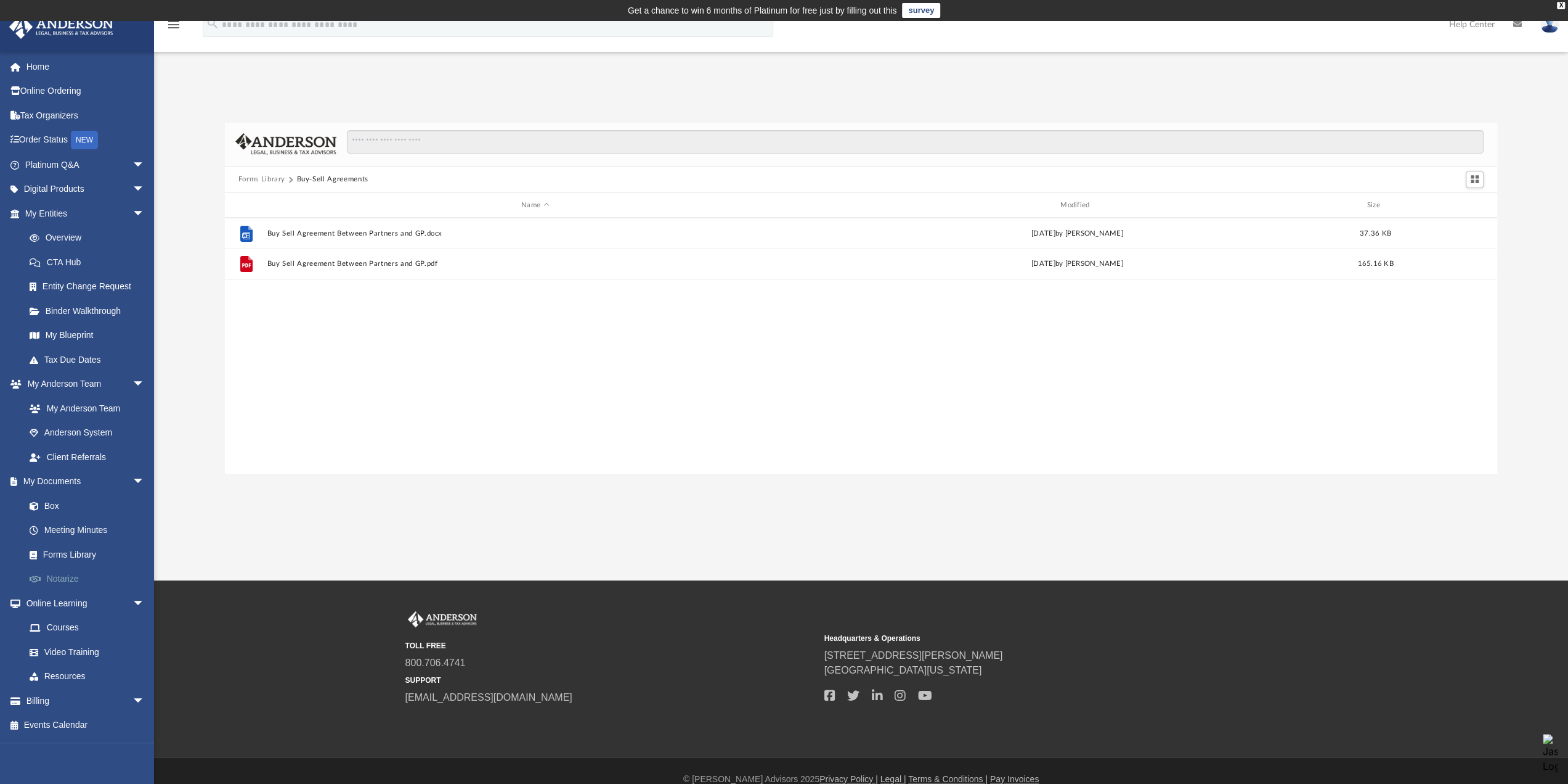
click at [70, 579] on link "Notarize" at bounding box center [90, 579] width 146 height 24
